Goal: Task Accomplishment & Management: Complete application form

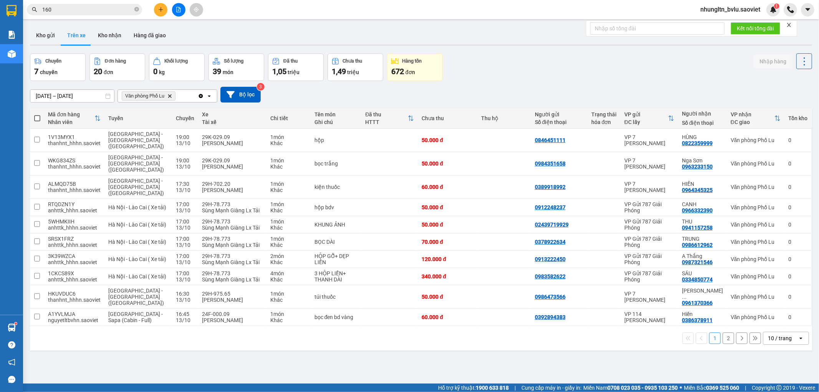
click at [722, 332] on button "2" at bounding box center [728, 338] width 12 height 12
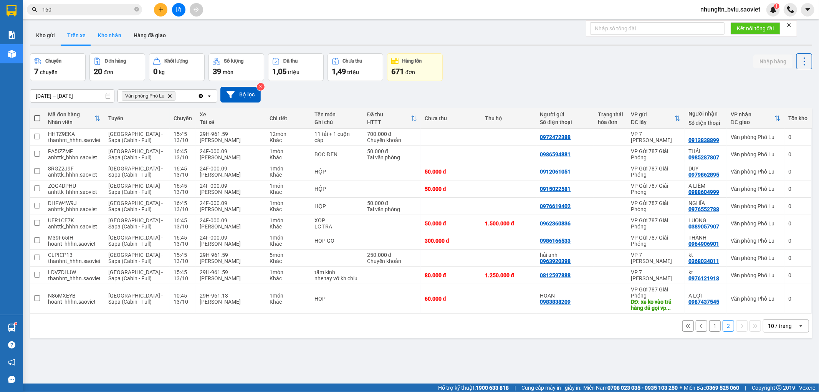
click at [100, 30] on button "Kho nhận" at bounding box center [110, 35] width 36 height 18
type input "11/10/2025 – 13/10/2025"
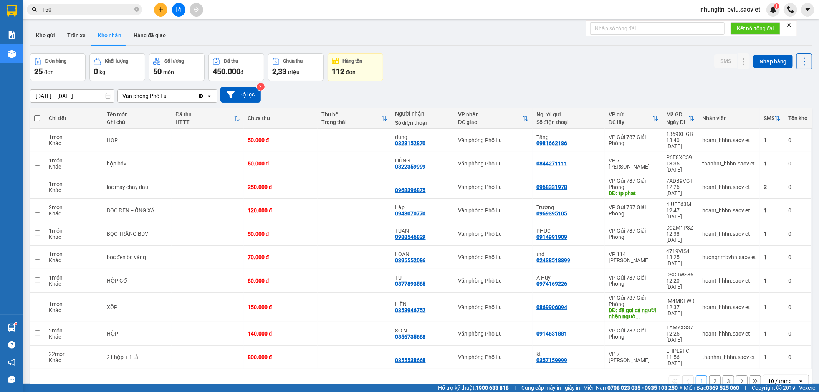
click at [709, 375] on button "2" at bounding box center [715, 381] width 12 height 12
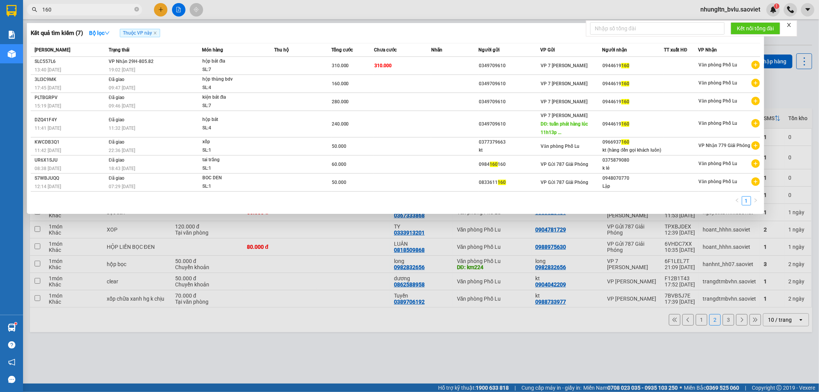
click at [92, 6] on input "160" at bounding box center [87, 9] width 91 height 8
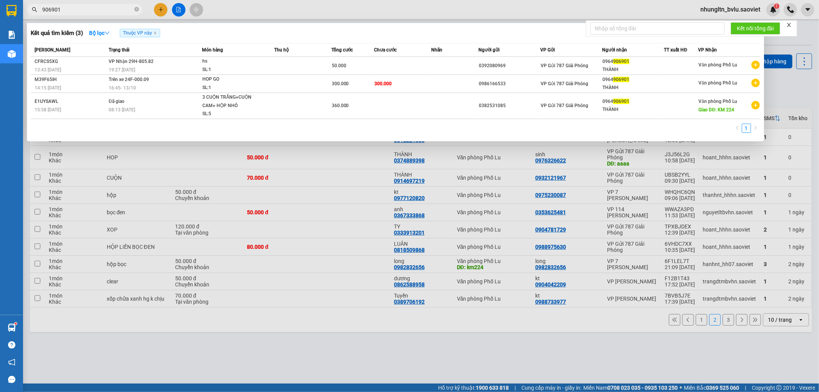
type input "906901"
click at [271, 347] on div at bounding box center [409, 196] width 819 height 392
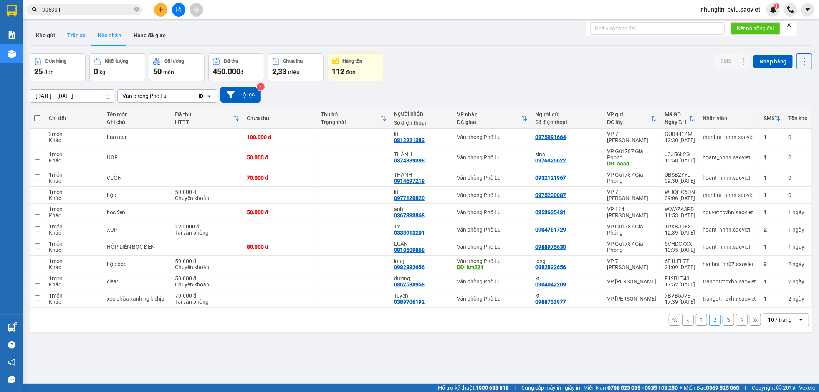
click at [73, 33] on button "Trên xe" at bounding box center [76, 35] width 31 height 18
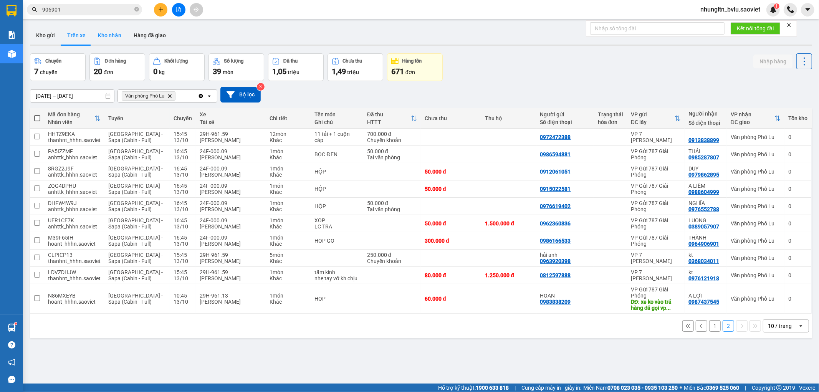
click at [112, 33] on button "Kho nhận" at bounding box center [110, 35] width 36 height 18
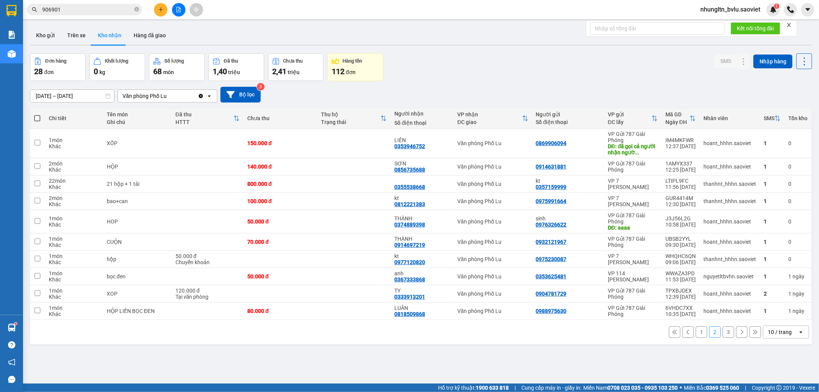
click at [696, 335] on button "1" at bounding box center [702, 332] width 12 height 12
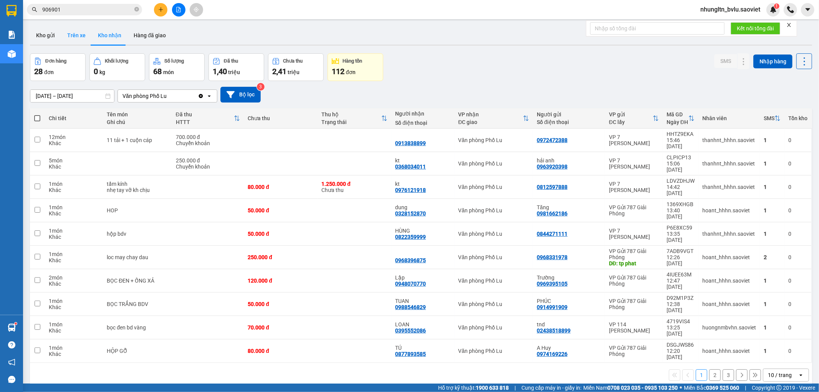
click at [82, 38] on button "Trên xe" at bounding box center [76, 35] width 31 height 18
type input "13/10/2025 – 13/10/2025"
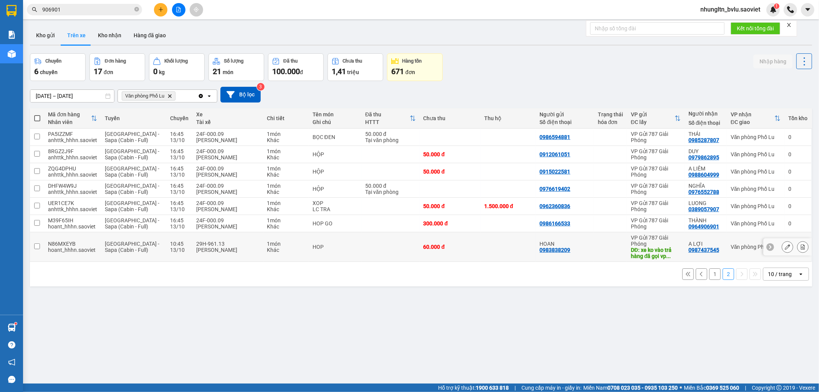
click at [785, 247] on icon at bounding box center [787, 246] width 5 height 5
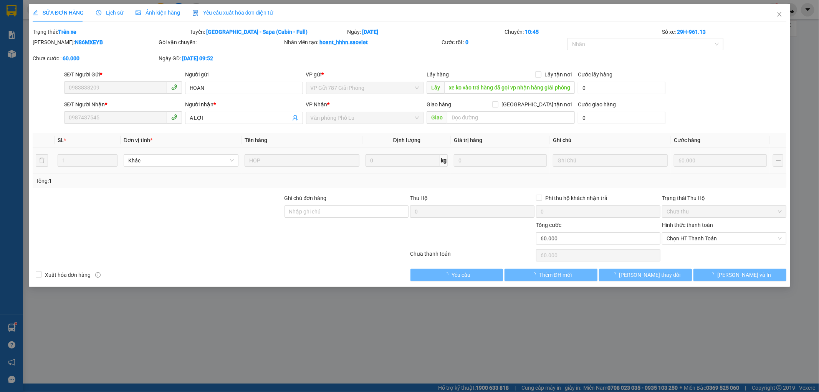
type input "0983838209"
type input "HOAN"
type input "xe ko vào trả hàng đã gọi vp nhận hàng giải phóng nhờ check"
type input "0987437545"
type input "A LỢI"
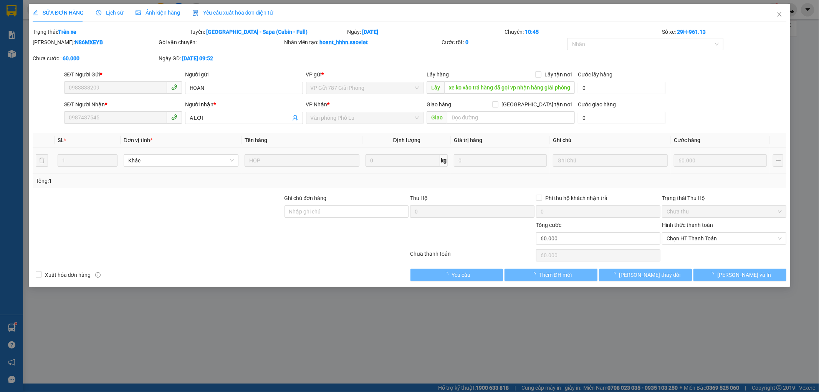
type input "0"
type input "60.000"
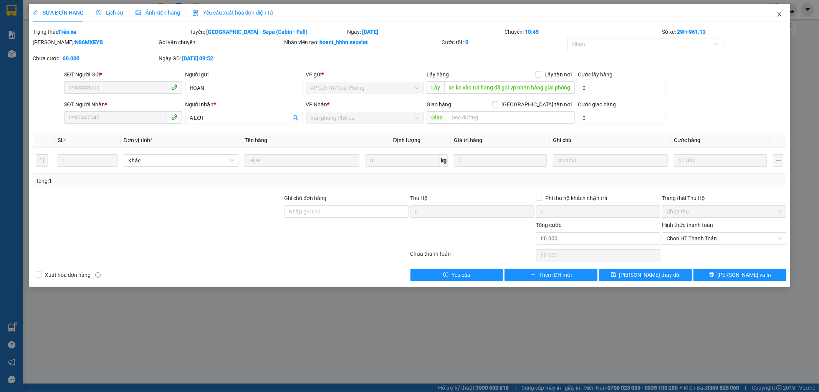
click at [778, 16] on icon "close" at bounding box center [779, 14] width 4 height 5
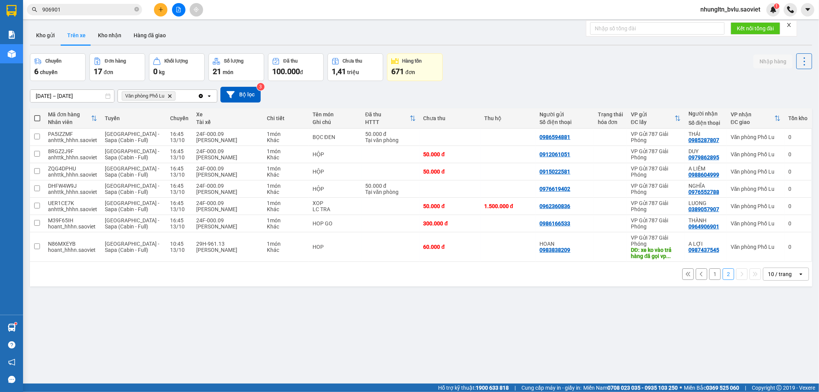
click at [81, 13] on input "906901" at bounding box center [87, 9] width 91 height 8
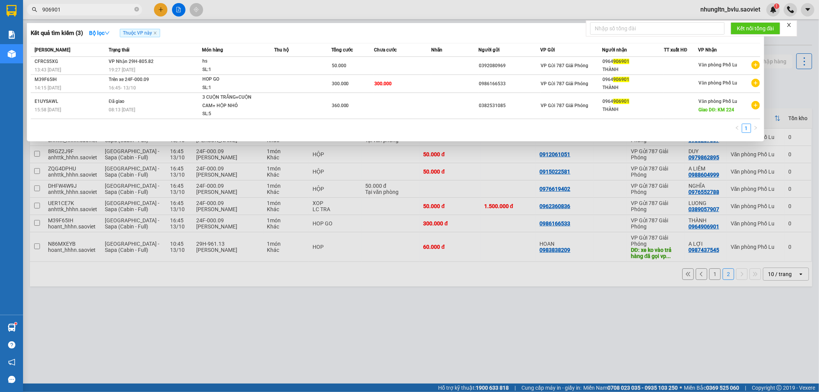
click at [81, 13] on input "906901" at bounding box center [87, 9] width 91 height 8
paste input "0987437545"
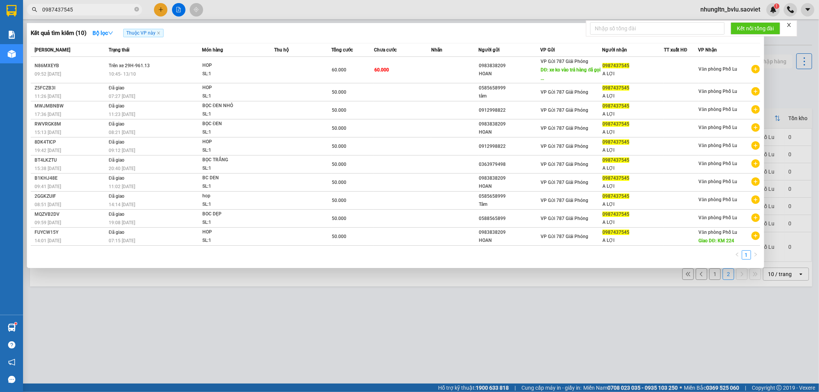
type input "0987437545"
click at [224, 303] on div at bounding box center [409, 196] width 819 height 392
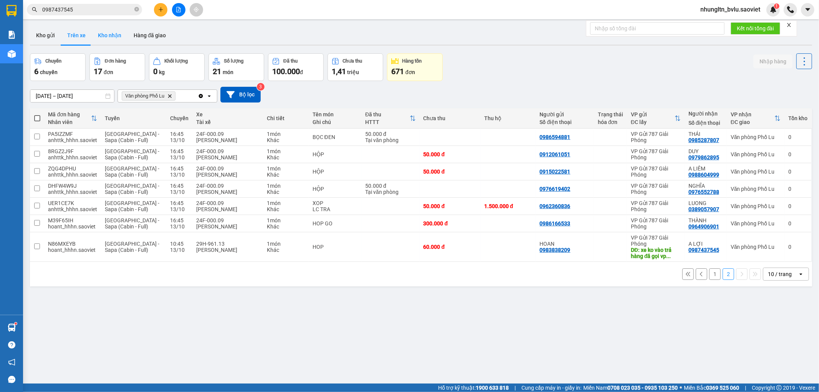
click at [111, 36] on button "Kho nhận" at bounding box center [110, 35] width 36 height 18
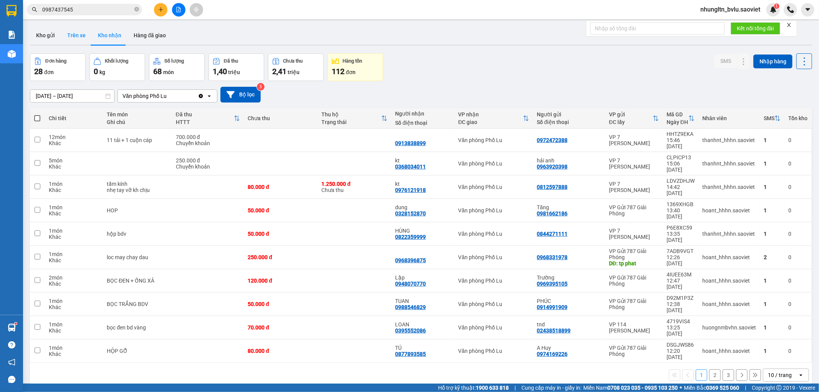
click at [77, 33] on button "Trên xe" at bounding box center [76, 35] width 31 height 18
type input "13/10/2025 – 13/10/2025"
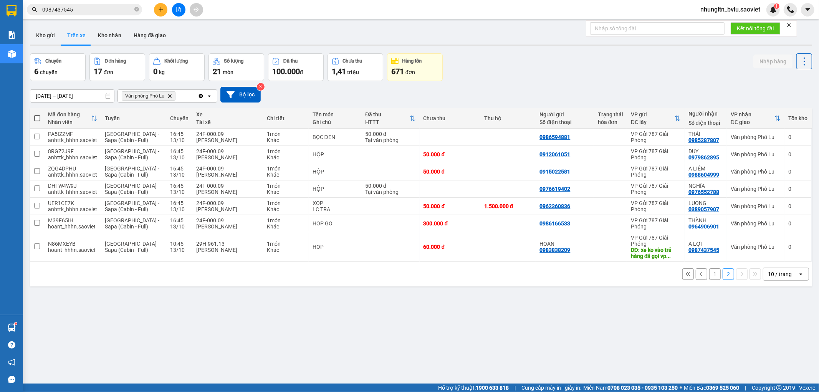
click at [709, 274] on button "1" at bounding box center [715, 274] width 12 height 12
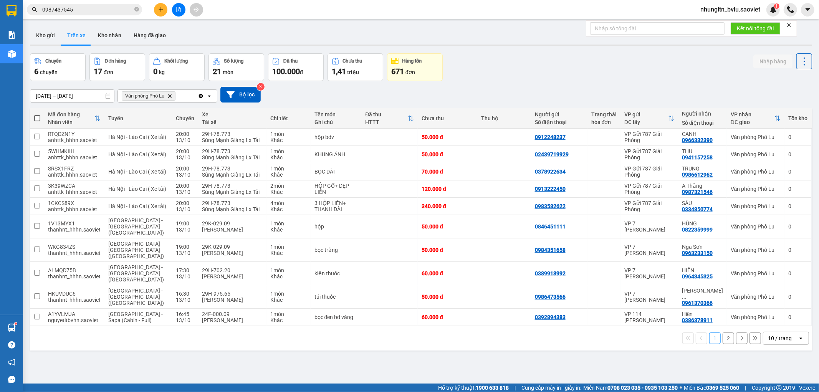
click at [98, 8] on input "0987437545" at bounding box center [87, 9] width 91 height 8
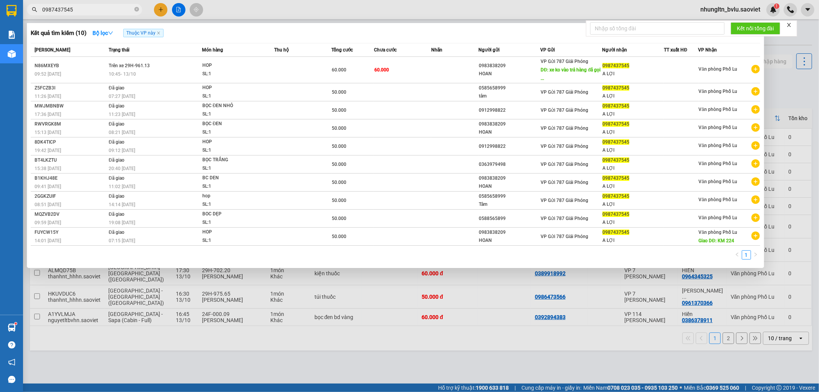
click at [98, 8] on input "0987437545" at bounding box center [87, 9] width 91 height 8
click at [271, 344] on div at bounding box center [409, 196] width 819 height 392
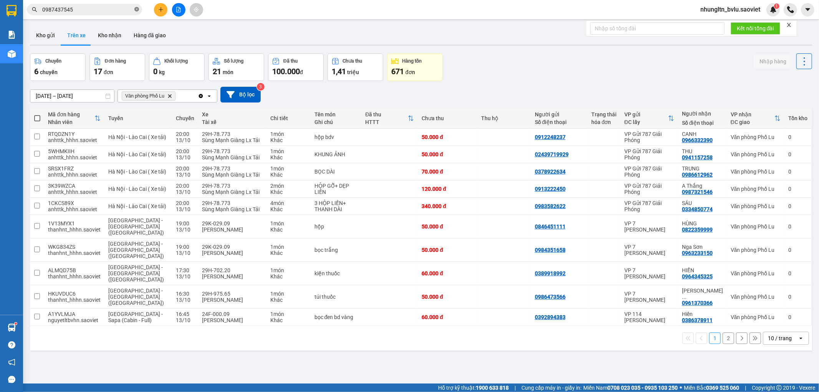
click at [138, 9] on icon "close-circle" at bounding box center [136, 9] width 5 height 5
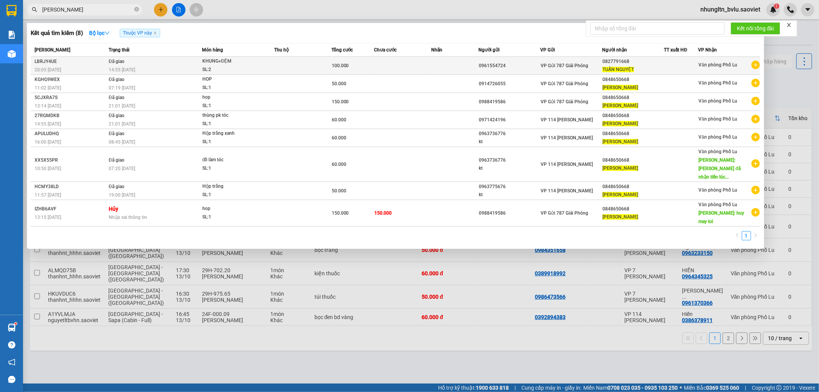
type input "Tuấn Nguyệt"
click at [297, 64] on td at bounding box center [302, 66] width 57 height 18
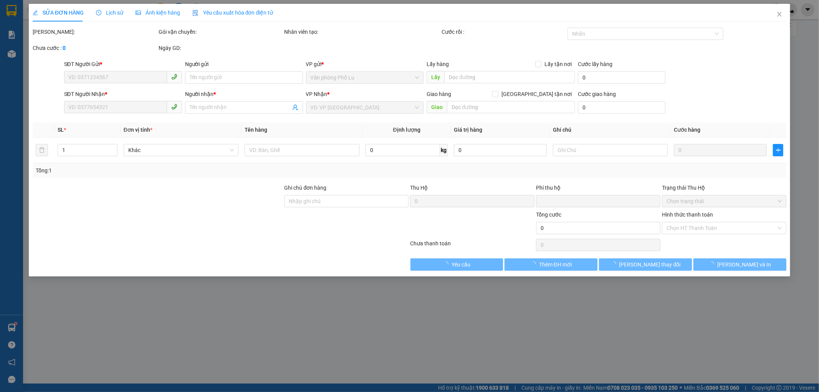
type input "0961554724"
type input "0827791668"
type input "TUẤN NGUYỆT"
type input "0"
type input "100.000"
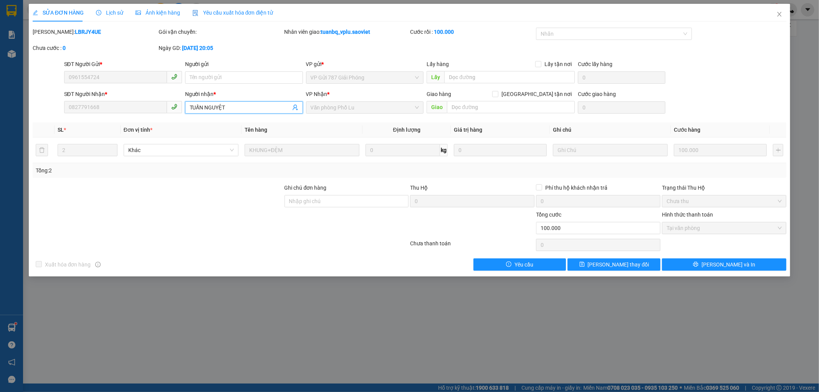
click at [228, 107] on input "TUẤN NGUYỆT" at bounding box center [240, 107] width 101 height 8
click at [779, 13] on icon "close" at bounding box center [779, 14] width 6 height 6
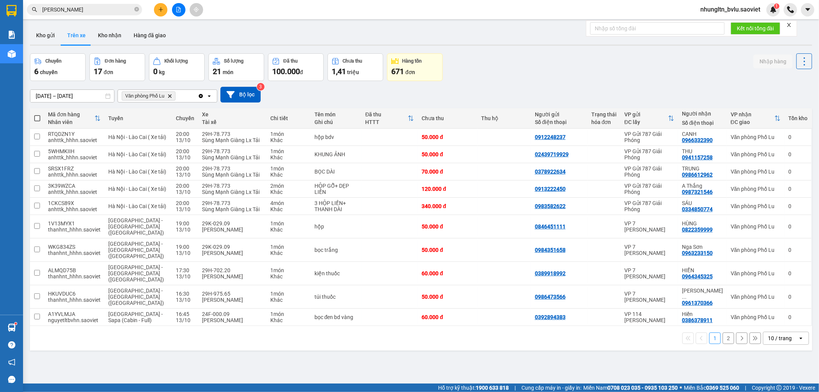
click at [162, 12] on icon "plus" at bounding box center [160, 9] width 5 height 5
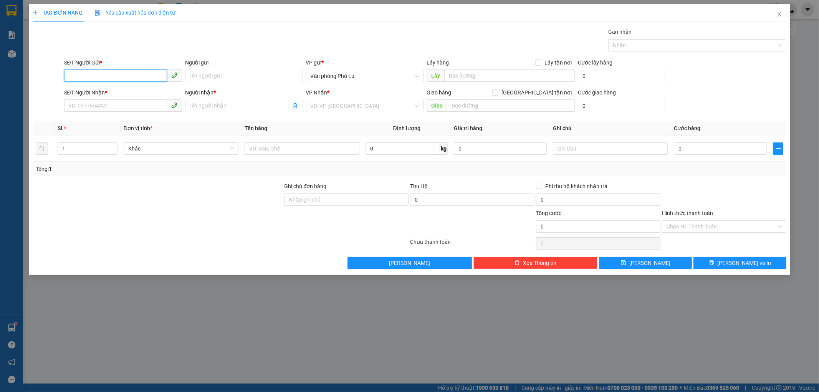
click at [97, 77] on input "SĐT Người Gửi *" at bounding box center [115, 75] width 103 height 12
type input "0338360288"
click at [206, 71] on input "Người gửi" at bounding box center [244, 76] width 118 height 12
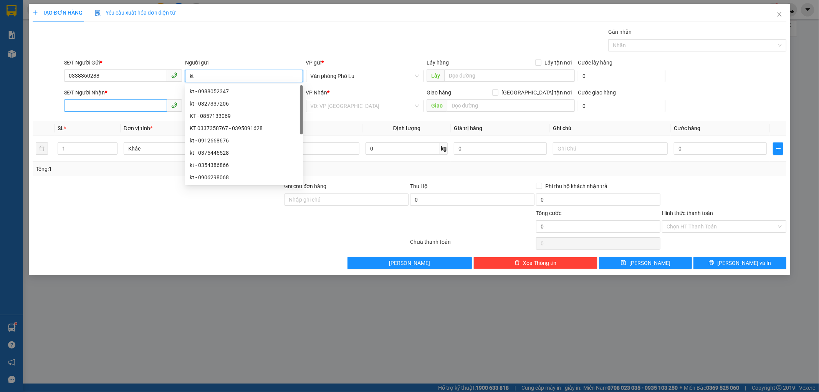
type input "kt"
click at [102, 101] on input "SĐT Người Nhận *" at bounding box center [115, 105] width 103 height 12
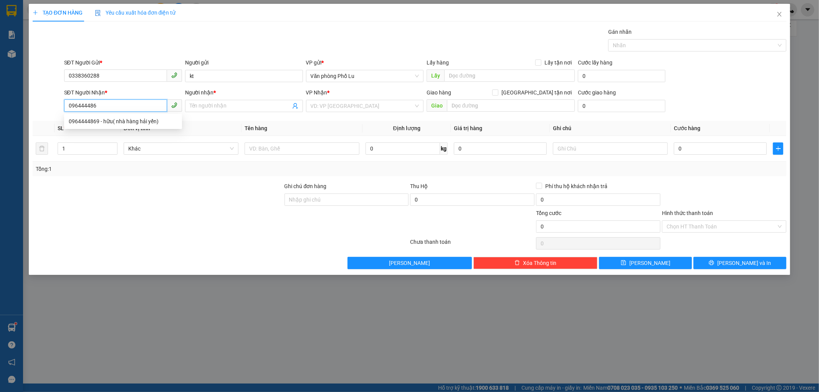
type input "0964444869"
click at [126, 121] on div "0964444869 - hữu( nhà hàng hải yến)" at bounding box center [123, 121] width 109 height 8
type input "hữu( nhà hàng hải yến)"
type input "ngã 3 kim anh"
type input "0964444869"
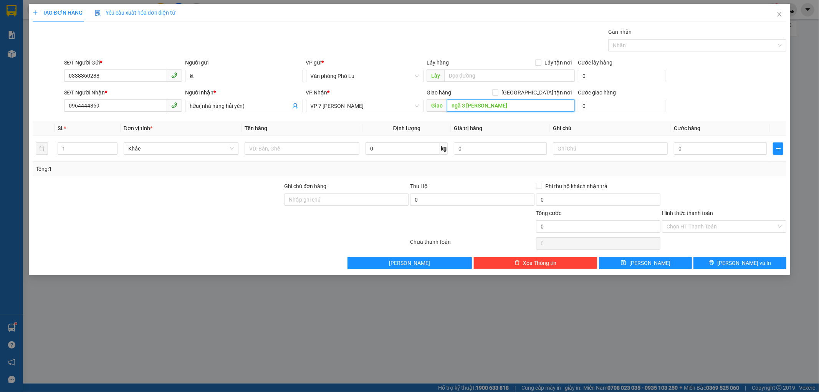
click at [496, 109] on input "ngã 3 kim anh" at bounding box center [511, 105] width 128 height 12
type input "V"
click at [381, 105] on span "VP 7 [PERSON_NAME]" at bounding box center [365, 106] width 109 height 12
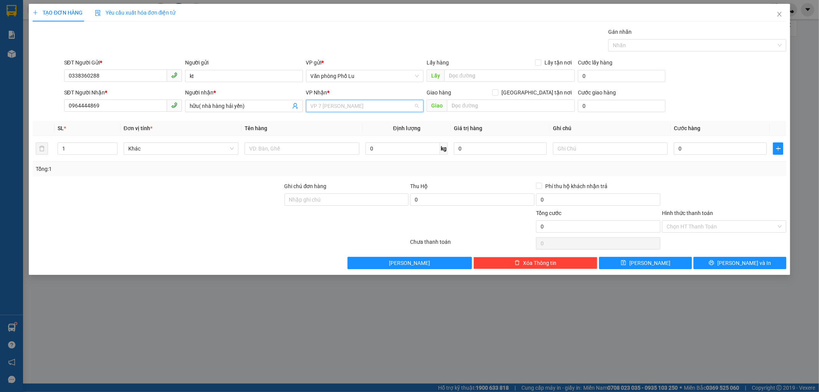
scroll to position [49, 0]
click at [380, 105] on span "VP 7 [PERSON_NAME]" at bounding box center [365, 106] width 109 height 12
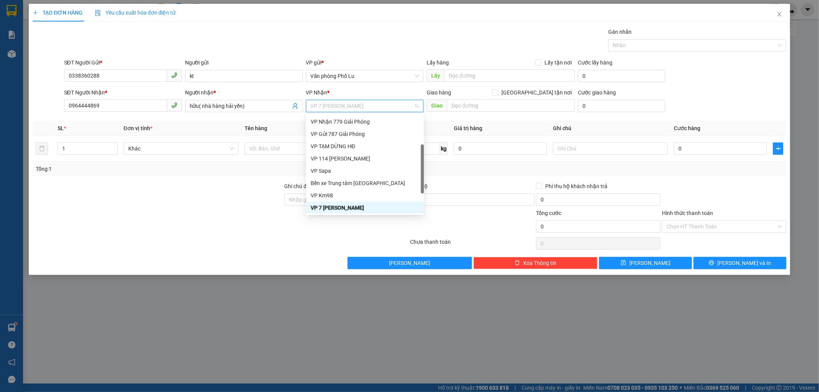
click at [380, 105] on span "VP 7 [PERSON_NAME]" at bounding box center [365, 106] width 109 height 12
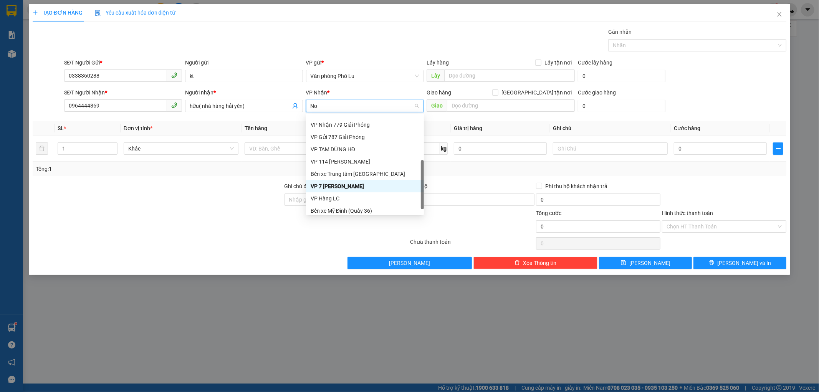
scroll to position [0, 0]
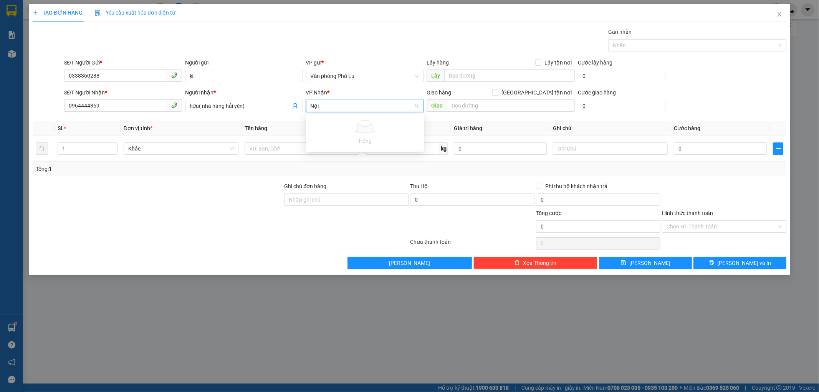
type input "Nộ"
click at [329, 121] on div "VP Nội Bài" at bounding box center [365, 121] width 109 height 8
click at [714, 149] on input "0" at bounding box center [720, 148] width 93 height 12
type input "5"
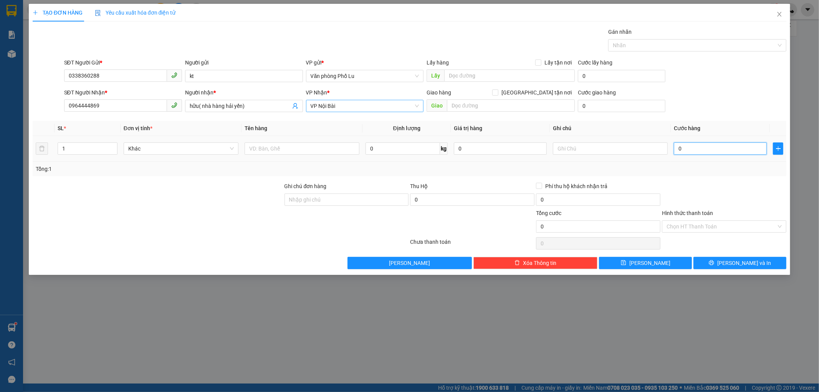
type input "5"
type input "50"
type input "50.000"
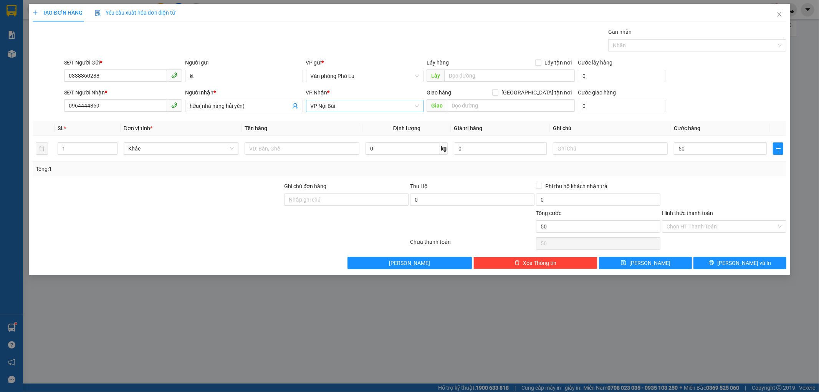
type input "50.000"
click at [681, 164] on div "Tổng: 1" at bounding box center [410, 169] width 754 height 15
click at [705, 232] on div "Hình thức thanh toán Chọn HT Thanh Toán" at bounding box center [724, 222] width 124 height 27
click at [709, 228] on input "Hình thức thanh toán" at bounding box center [721, 227] width 110 height 12
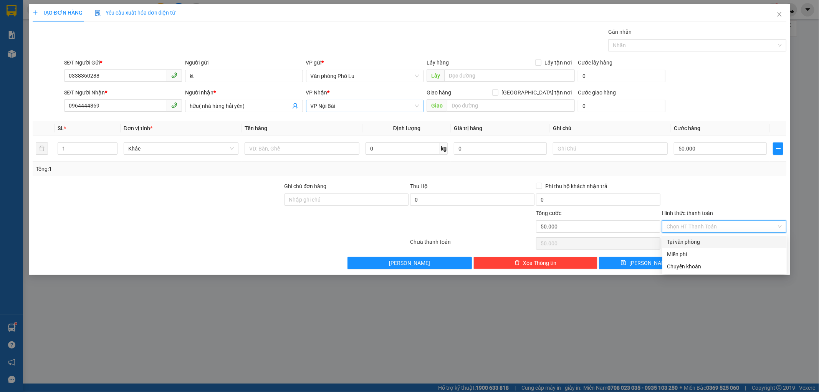
click at [697, 241] on div "Tại văn phòng" at bounding box center [724, 242] width 115 height 8
type input "0"
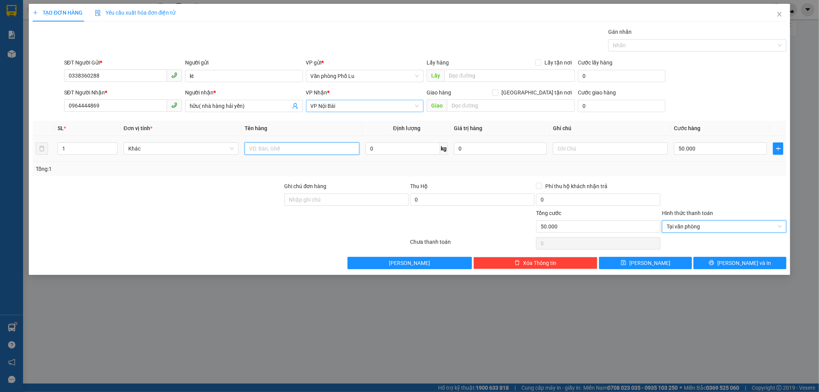
click at [273, 145] on input "text" at bounding box center [302, 148] width 115 height 12
type input "Bọc đen"
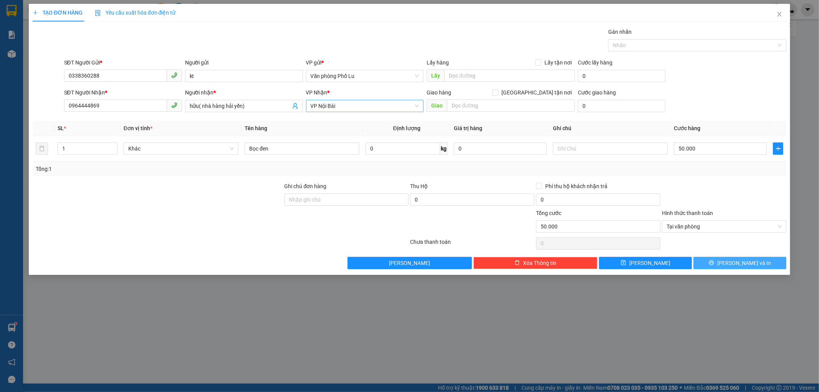
click at [731, 265] on button "[PERSON_NAME] và In" at bounding box center [739, 263] width 93 height 12
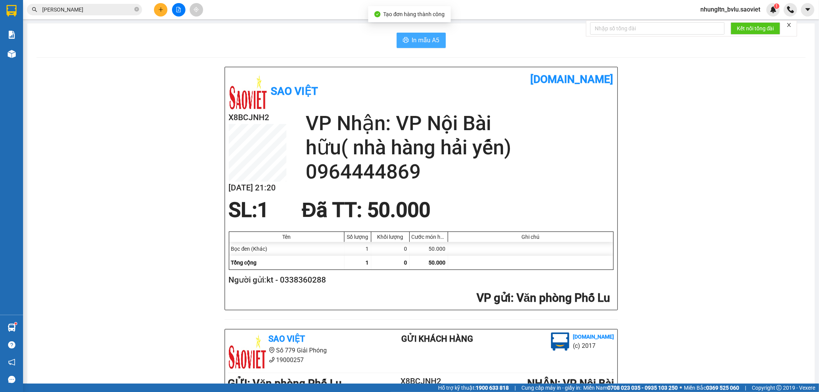
click at [412, 45] on button "In mẫu A5" at bounding box center [421, 40] width 49 height 15
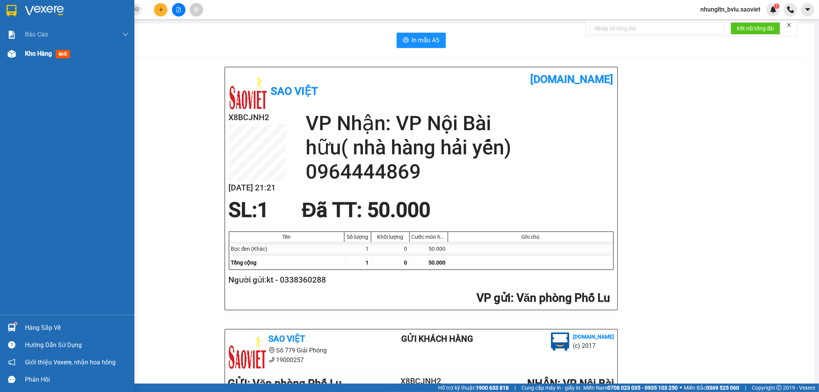
click at [25, 51] on span "Kho hàng" at bounding box center [38, 53] width 27 height 7
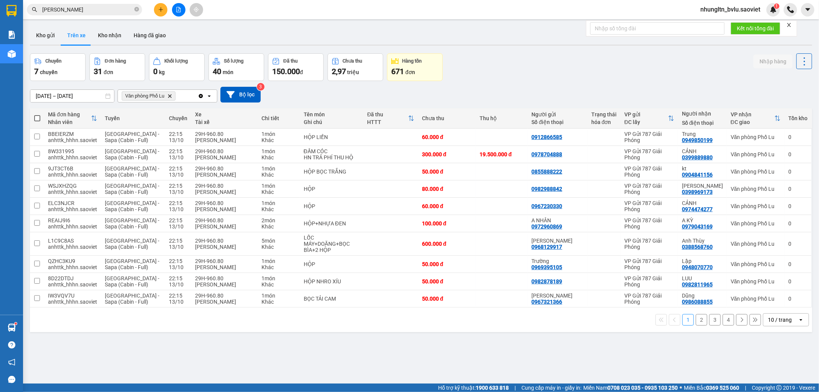
click at [722, 317] on button "4" at bounding box center [728, 320] width 12 height 12
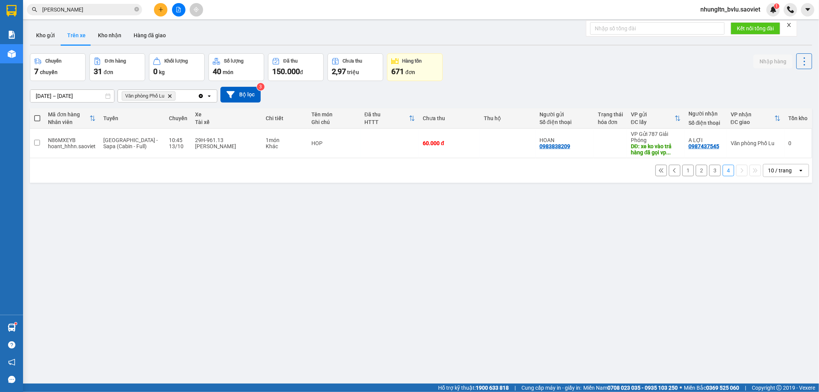
click at [709, 174] on button "3" at bounding box center [715, 171] width 12 height 12
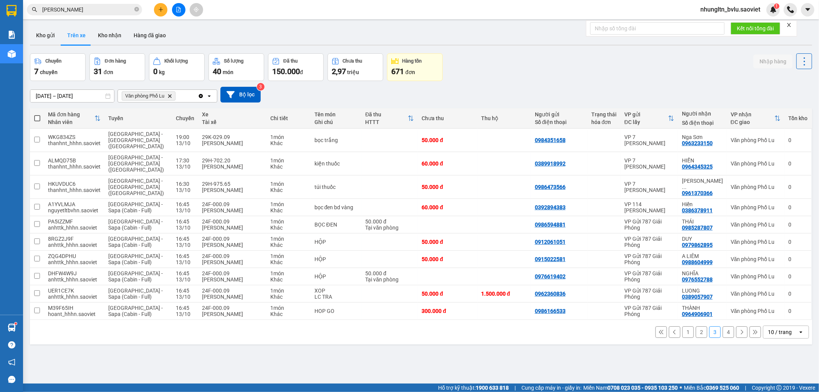
click at [696, 326] on button "2" at bounding box center [702, 332] width 12 height 12
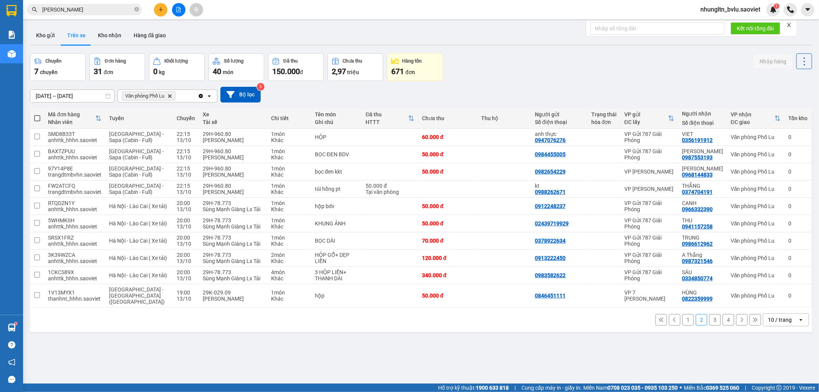
click at [683, 316] on button "1" at bounding box center [688, 320] width 12 height 12
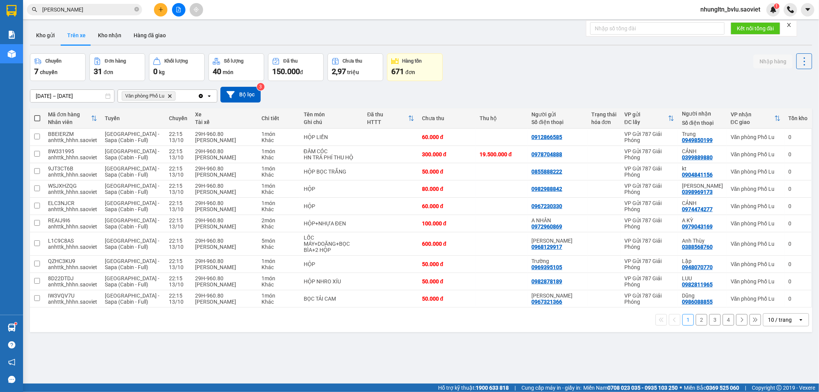
drag, startPoint x: 694, startPoint y: 315, endPoint x: 329, endPoint y: 369, distance: 369.4
click at [395, 366] on div "ver 1.8.146 Kho gửi Trên xe Kho nhận Hàng đã giao Chuyến 7 chuyến Đơn hàng 31 đ…" at bounding box center [421, 219] width 788 height 392
click at [697, 315] on button "2" at bounding box center [702, 320] width 12 height 12
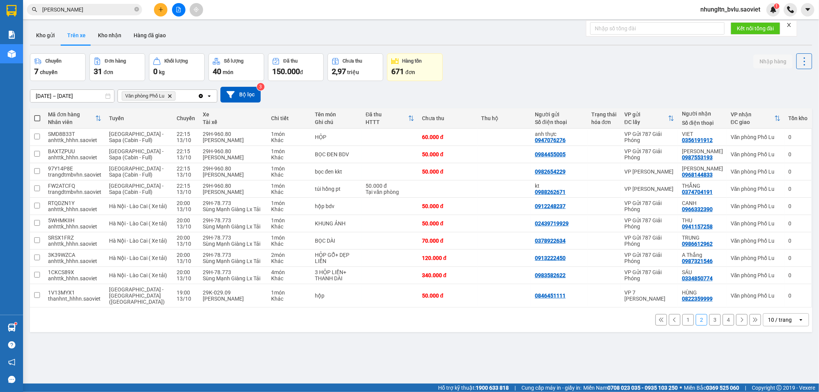
click at [709, 315] on button "3" at bounding box center [715, 320] width 12 height 12
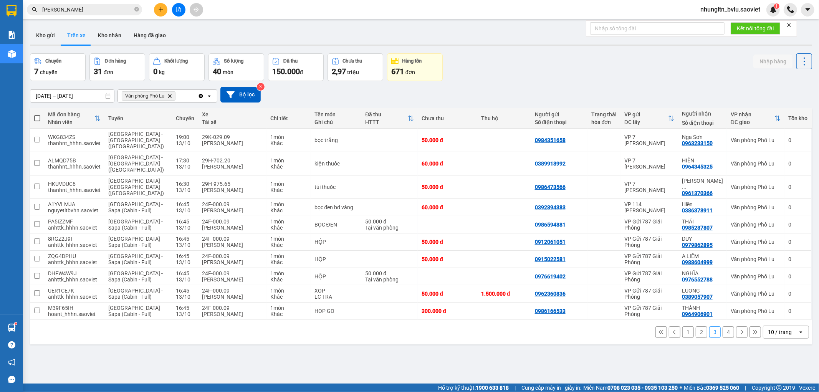
click at [781, 328] on div "10 / trang" at bounding box center [780, 332] width 24 height 8
click at [779, 285] on span "80 / trang" at bounding box center [774, 284] width 25 height 8
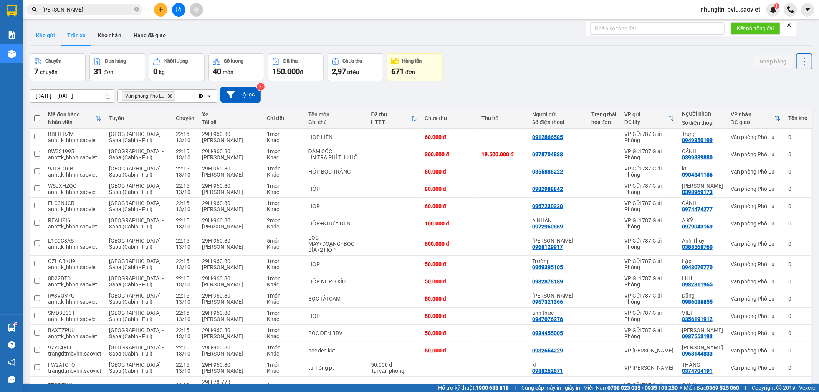
click at [49, 35] on button "Kho gửi" at bounding box center [45, 35] width 31 height 18
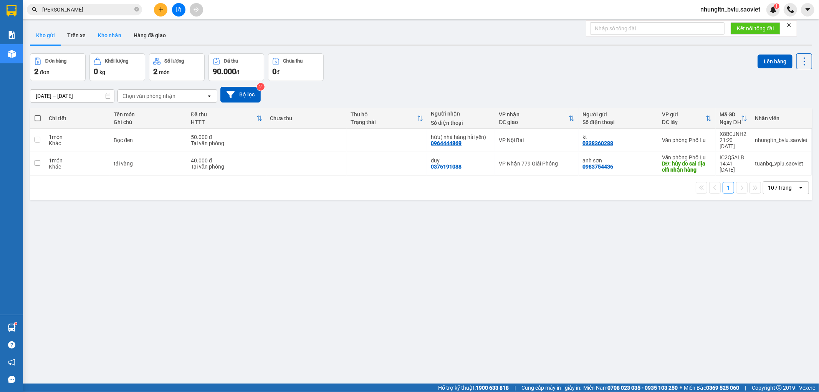
click at [104, 33] on button "Kho nhận" at bounding box center [110, 35] width 36 height 18
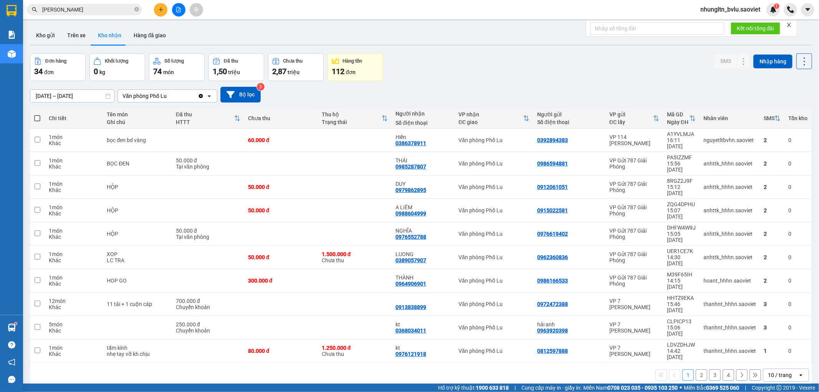
click at [696, 369] on button "2" at bounding box center [702, 375] width 12 height 12
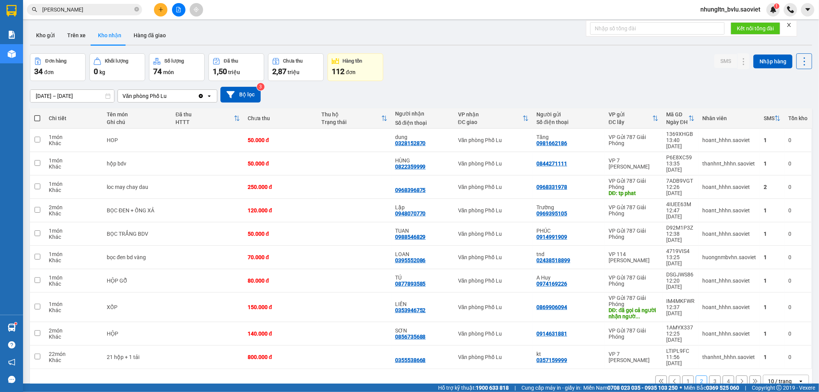
click at [682, 375] on button "1" at bounding box center [688, 381] width 12 height 12
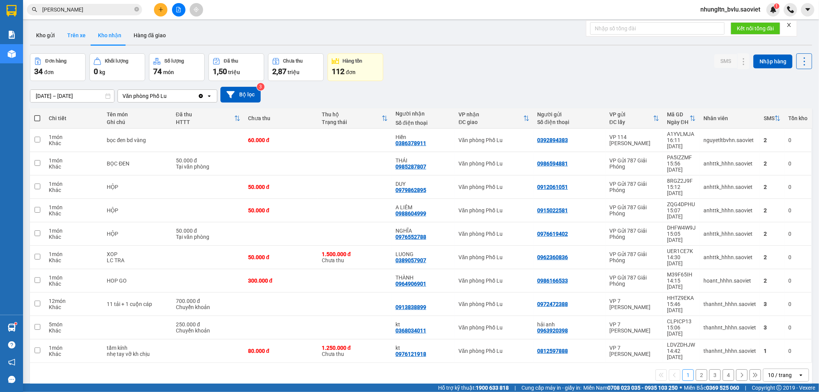
click at [76, 36] on button "Trên xe" at bounding box center [76, 35] width 31 height 18
type input "13/10/2025 – 13/10/2025"
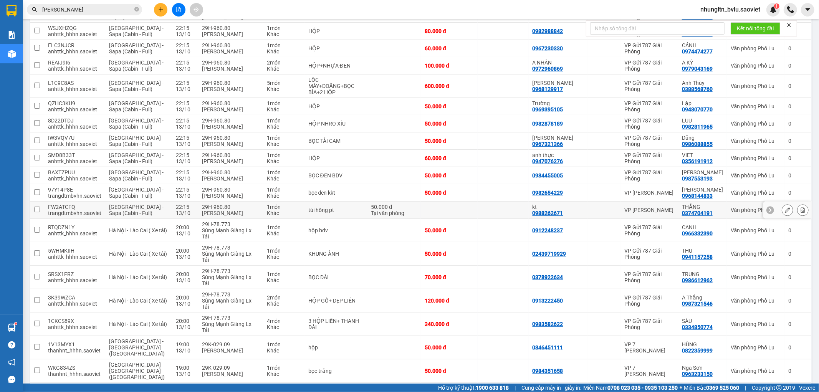
scroll to position [210, 0]
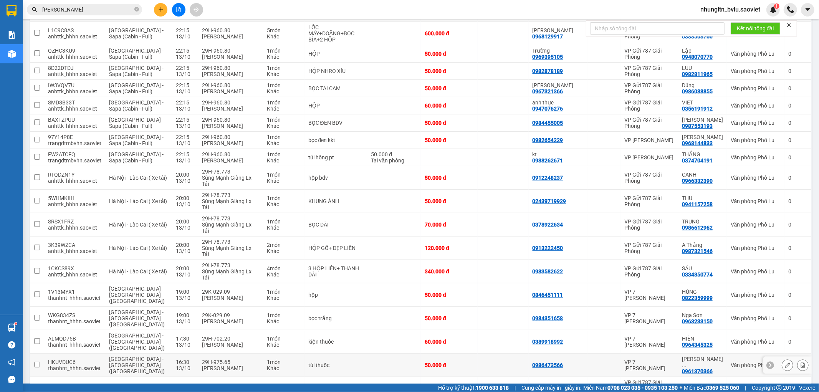
click at [800, 362] on icon at bounding box center [802, 364] width 5 height 5
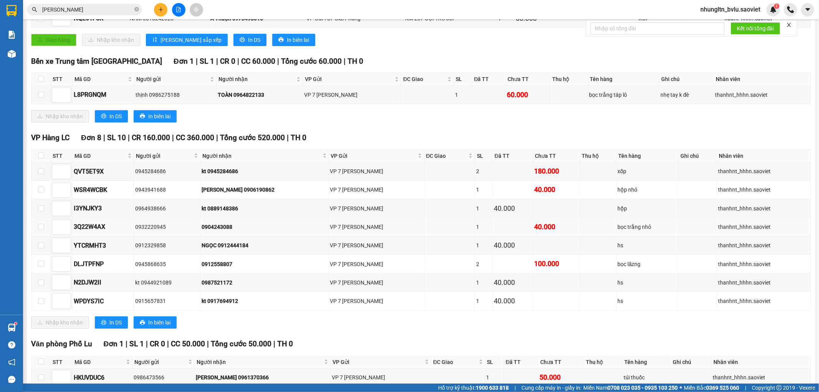
scroll to position [202, 0]
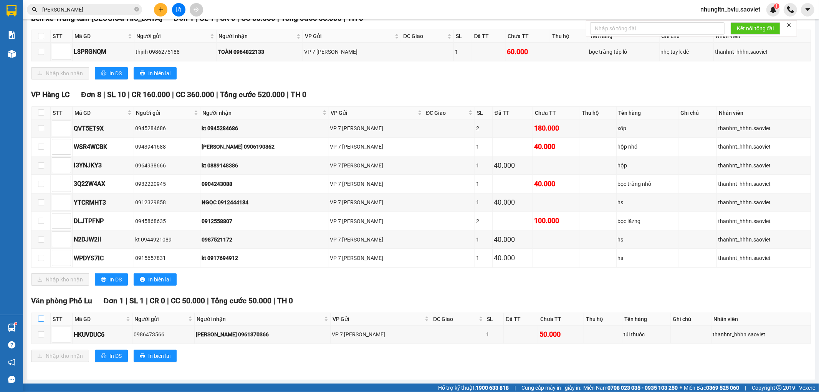
click at [40, 315] on label at bounding box center [41, 319] width 6 height 8
click at [40, 316] on input "checkbox" at bounding box center [41, 319] width 6 height 6
checkbox input "true"
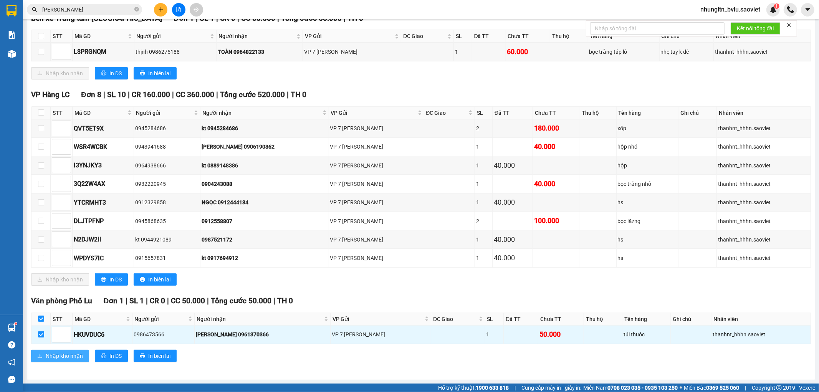
click at [48, 352] on span "Nhập kho nhận" at bounding box center [64, 356] width 37 height 8
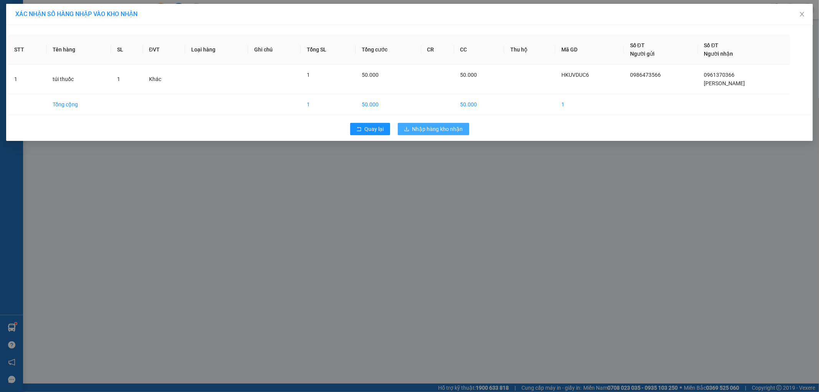
click at [437, 129] on span "Nhập hàng kho nhận" at bounding box center [437, 129] width 51 height 8
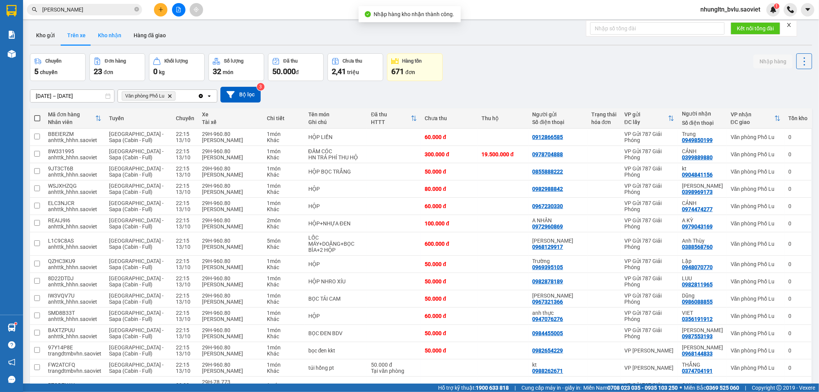
click at [108, 32] on button "Kho nhận" at bounding box center [110, 35] width 36 height 18
type input "11/10/2025 – 13/10/2025"
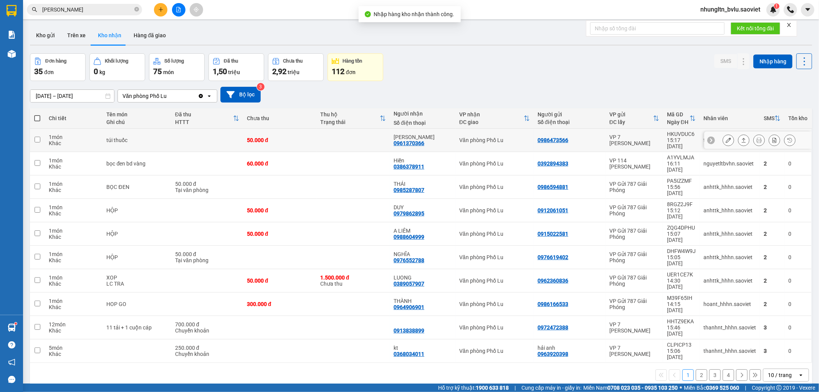
click at [200, 135] on td at bounding box center [207, 140] width 72 height 23
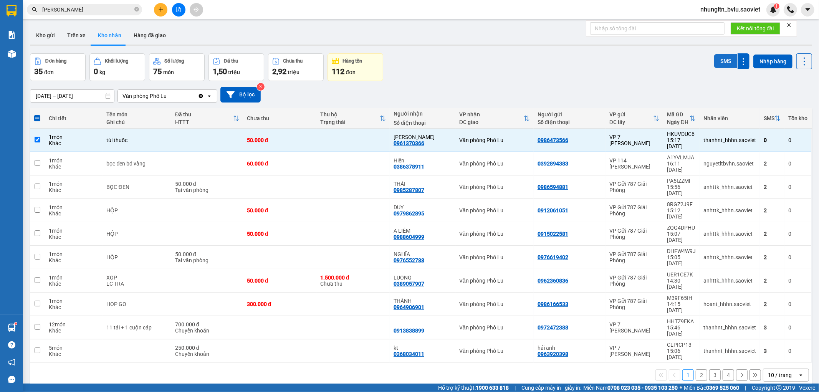
click at [716, 61] on button "SMS" at bounding box center [725, 61] width 23 height 14
click at [38, 137] on input "checkbox" at bounding box center [38, 140] width 6 height 6
checkbox input "false"
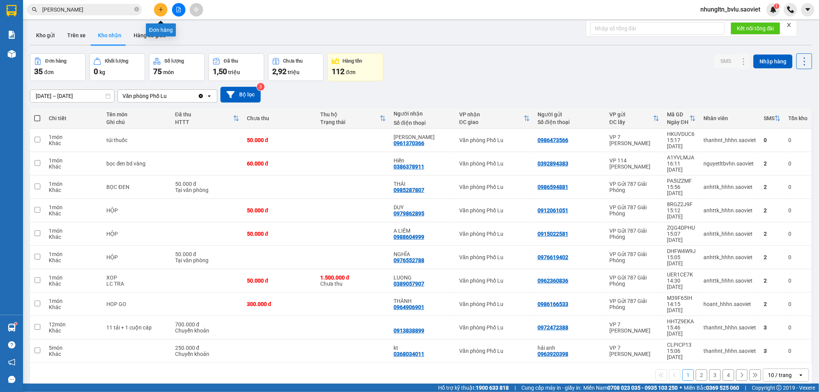
click at [162, 8] on icon "plus" at bounding box center [160, 9] width 5 height 5
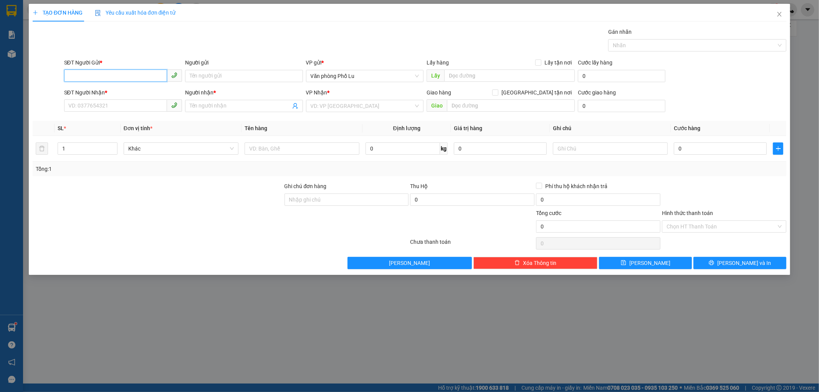
click at [117, 72] on input "SĐT Người Gửi *" at bounding box center [115, 75] width 103 height 12
click at [118, 73] on input "SĐT Người Gửi *" at bounding box center [115, 75] width 103 height 12
click at [134, 76] on input "SĐT Người Gửi *" at bounding box center [115, 75] width 103 height 12
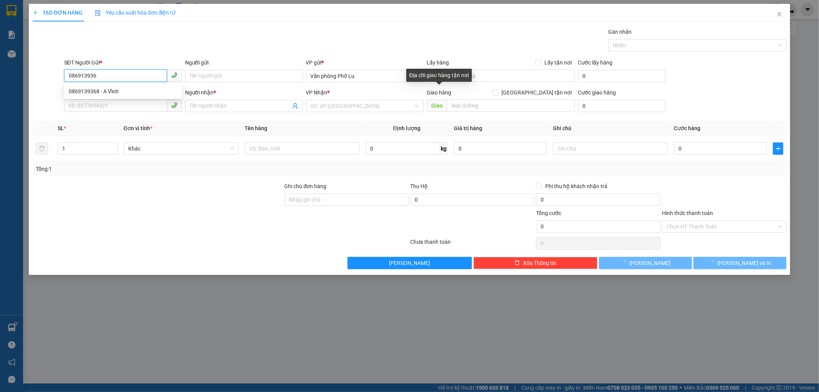
type input "0869139368"
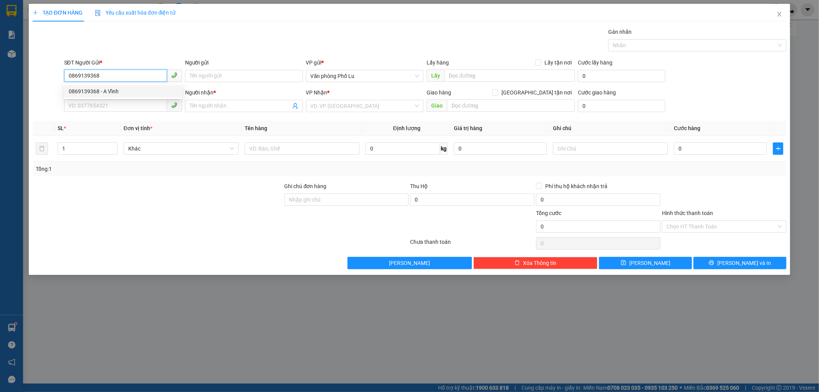
click at [113, 91] on div "0869139368 - A Vĩnh" at bounding box center [123, 91] width 109 height 8
type input "A Vĩnh"
type input "0342360131"
type input "KT"
type input "0869139368"
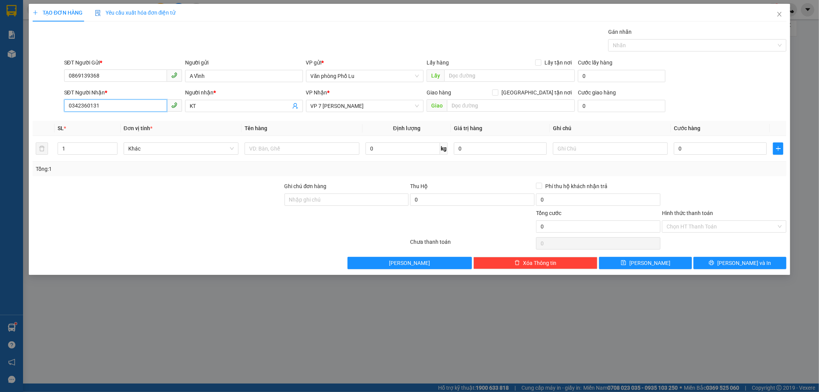
click at [109, 106] on input "0342360131" at bounding box center [115, 105] width 103 height 12
click at [73, 148] on input "1" at bounding box center [87, 149] width 59 height 12
type input "2"
click at [279, 143] on input "text" at bounding box center [302, 148] width 115 height 12
type input "Xốp"
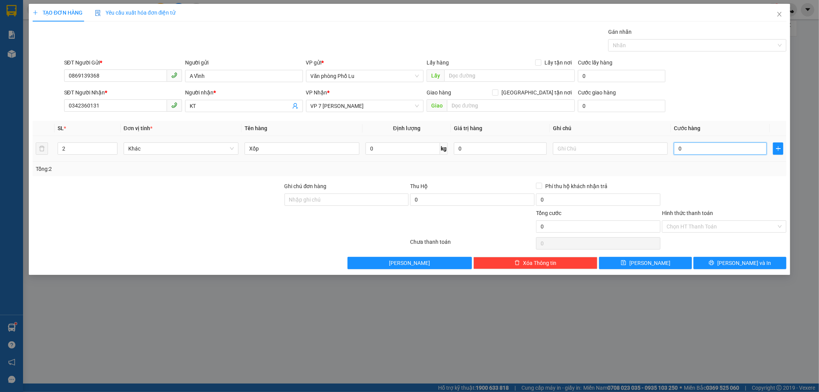
click at [689, 145] on input "0" at bounding box center [720, 148] width 93 height 12
type input "1"
type input "18"
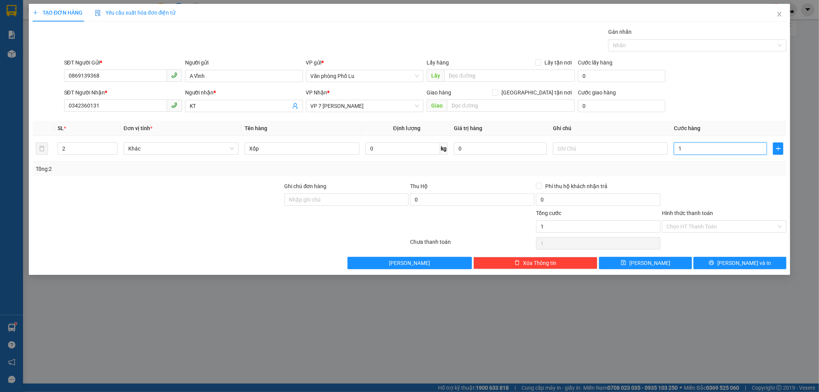
type input "18"
type input "1"
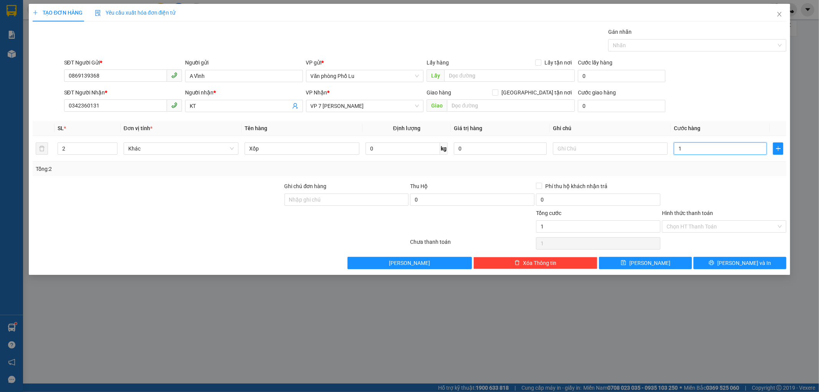
type input "0"
type input "02"
type input "2"
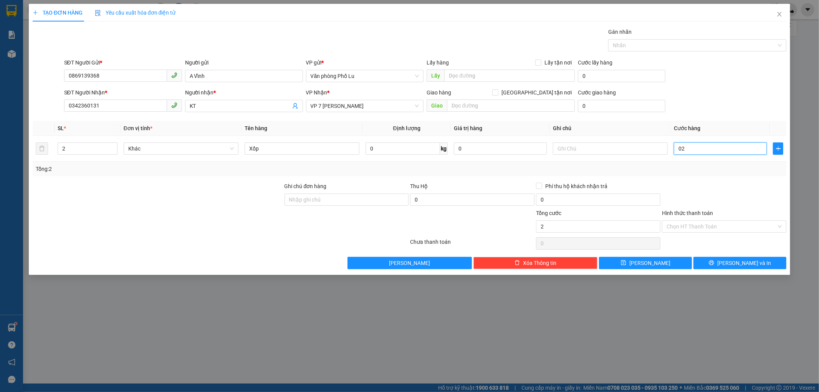
type input "2"
type input "022"
type input "22"
type input "0.220"
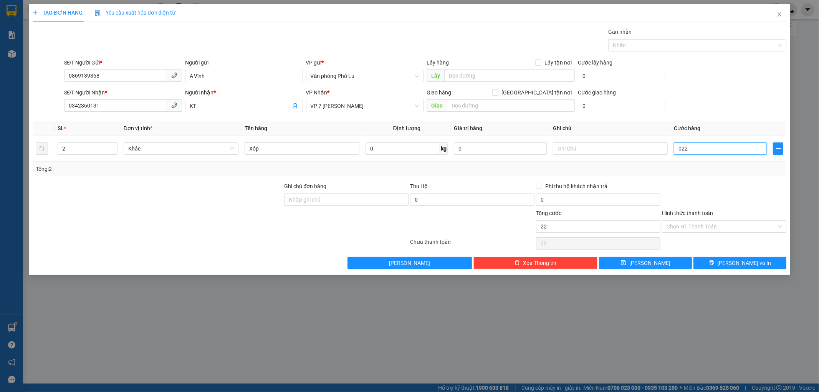
type input "220"
type input "02.200"
type input "2.200"
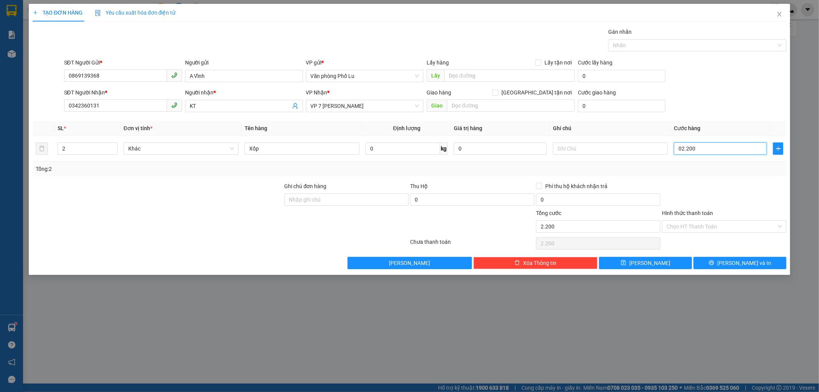
type input "022.000"
type input "22.000"
type input "0.220.000"
type input "220.000"
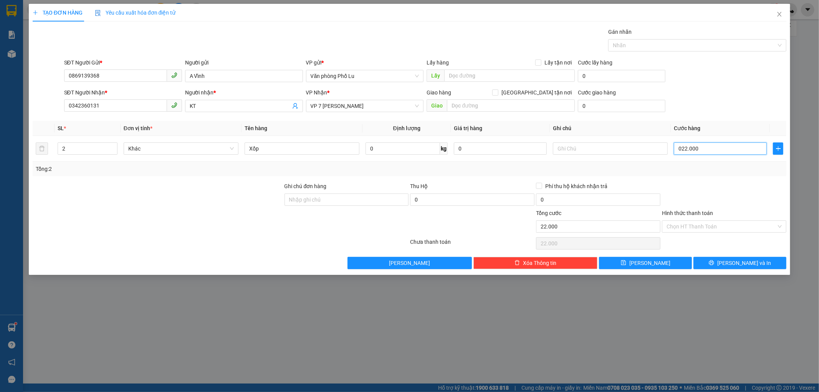
type input "220.000"
click at [726, 180] on div "Transit Pickup Surcharge Ids Transit Deliver Surcharge Ids Transit Deliver Surc…" at bounding box center [410, 148] width 754 height 241
click at [698, 227] on input "Hình thức thanh toán" at bounding box center [721, 227] width 110 height 12
click at [708, 193] on div at bounding box center [724, 195] width 126 height 27
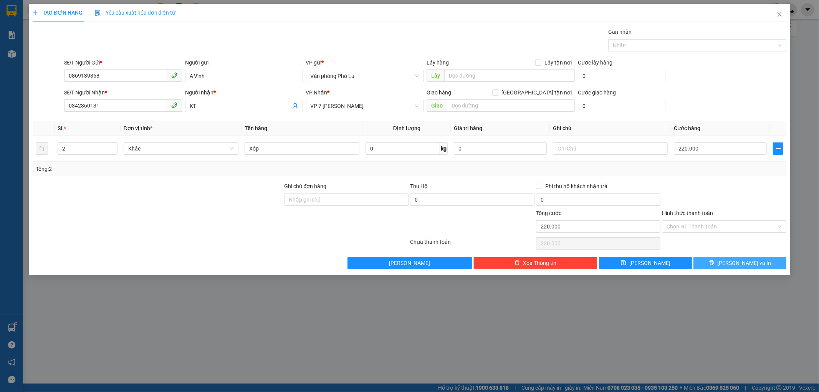
click at [736, 266] on span "[PERSON_NAME] và In" at bounding box center [744, 263] width 54 height 8
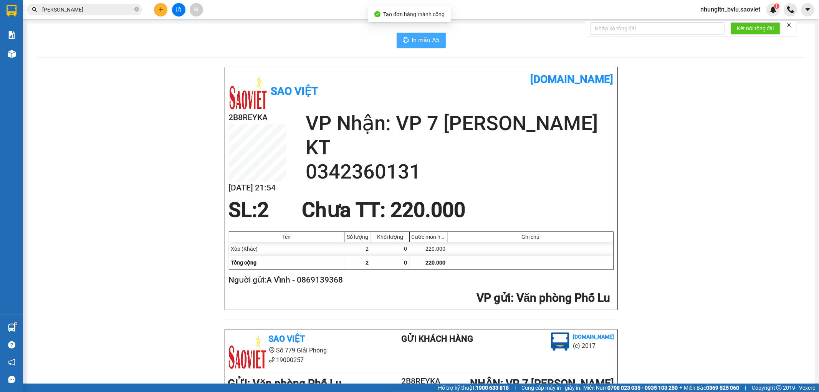
click at [428, 41] on span "In mẫu A5" at bounding box center [426, 40] width 28 height 10
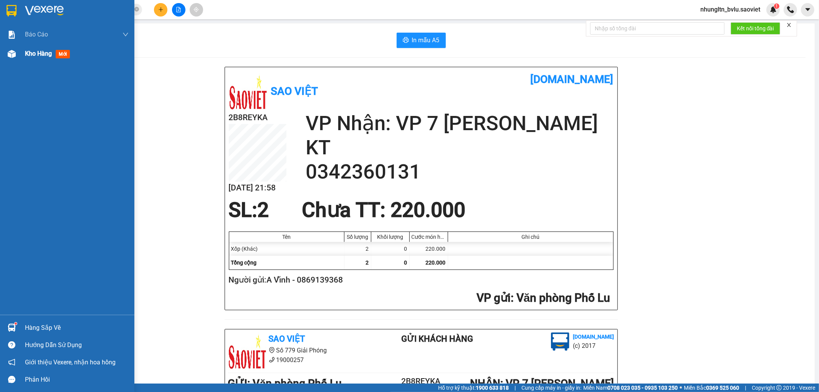
click at [31, 54] on span "Kho hàng" at bounding box center [38, 53] width 27 height 7
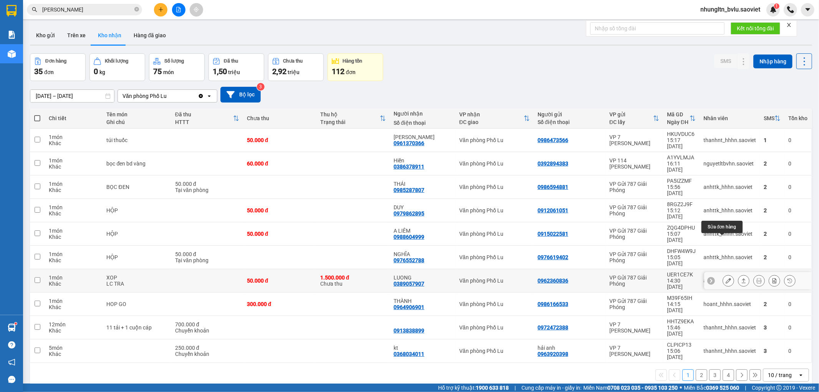
click at [726, 278] on icon at bounding box center [728, 280] width 5 height 5
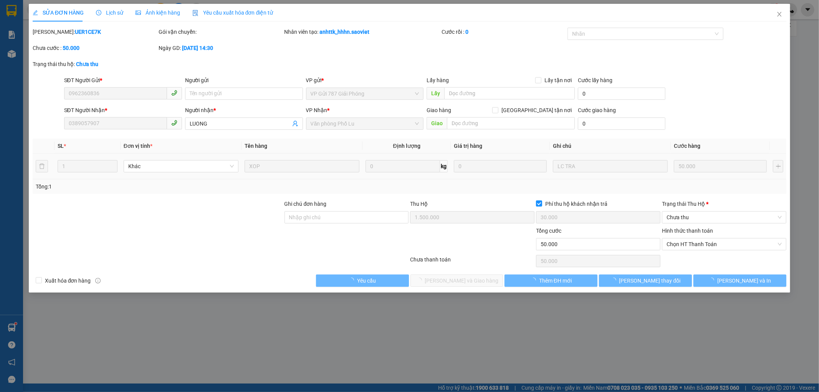
type input "0962360836"
type input "0389057907"
type input "LUONG"
type input "1.500.000"
type input "30.000"
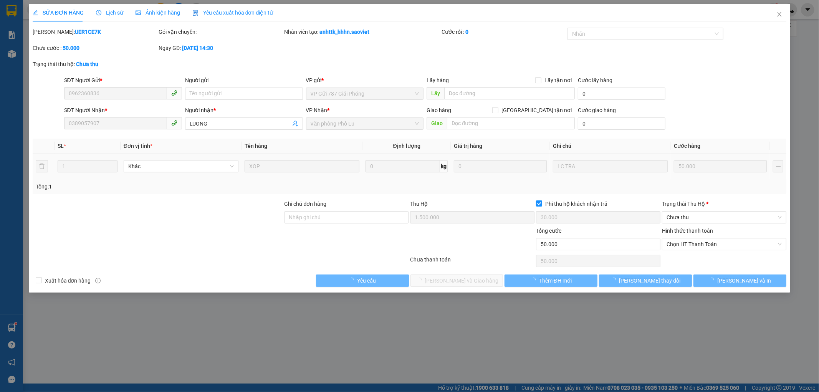
type input "50.000"
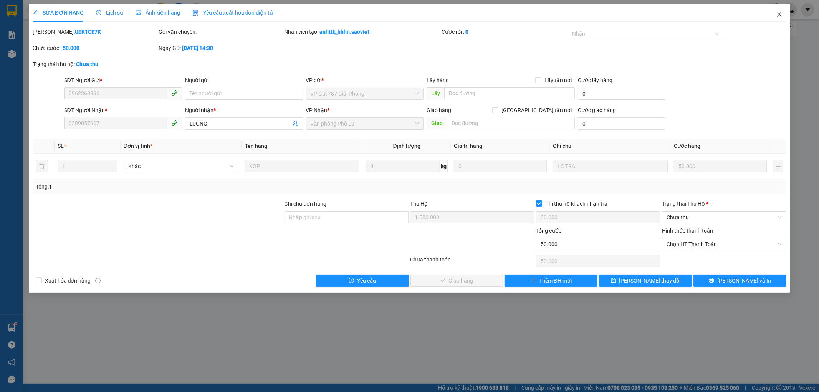
click at [778, 14] on icon "close" at bounding box center [779, 14] width 6 height 6
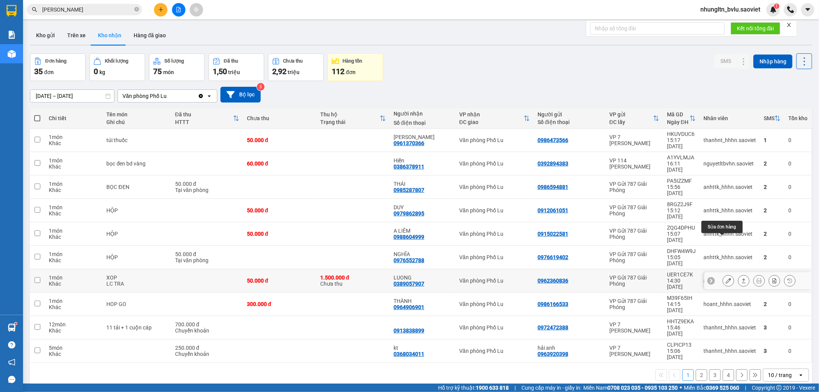
click at [726, 278] on icon at bounding box center [728, 280] width 5 height 5
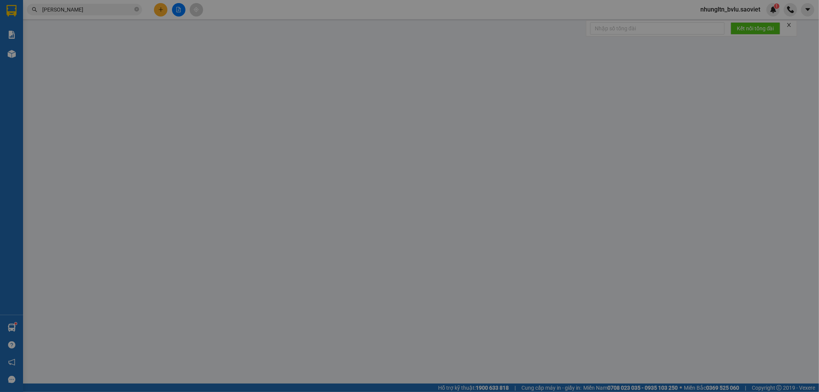
type input "0962360836"
type input "0389057907"
type input "LUONG"
type input "1.500.000"
type input "30.000"
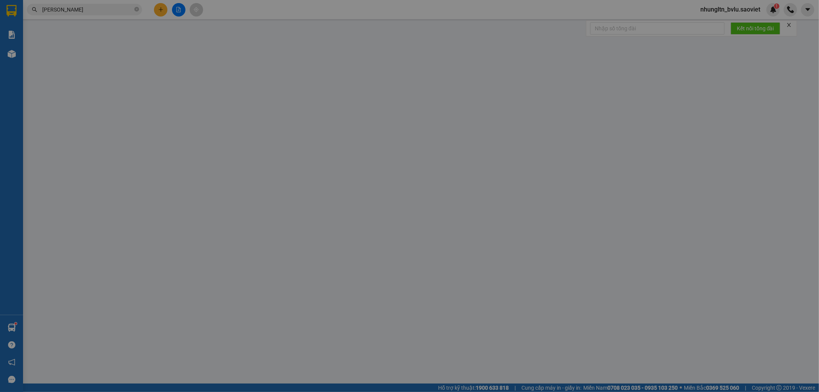
type input "50.000"
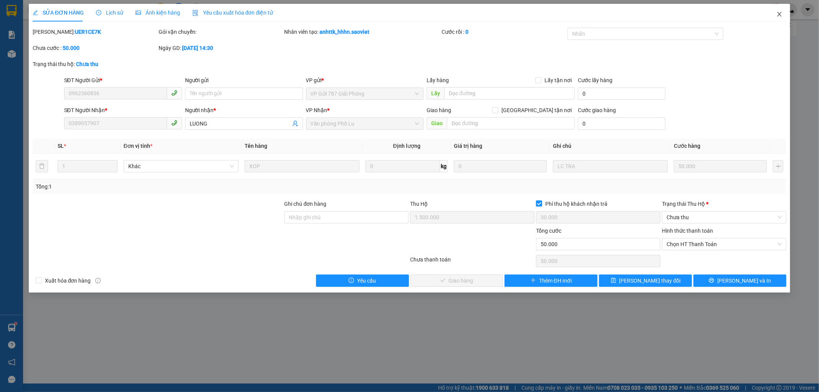
click at [780, 15] on icon "close" at bounding box center [779, 14] width 4 height 5
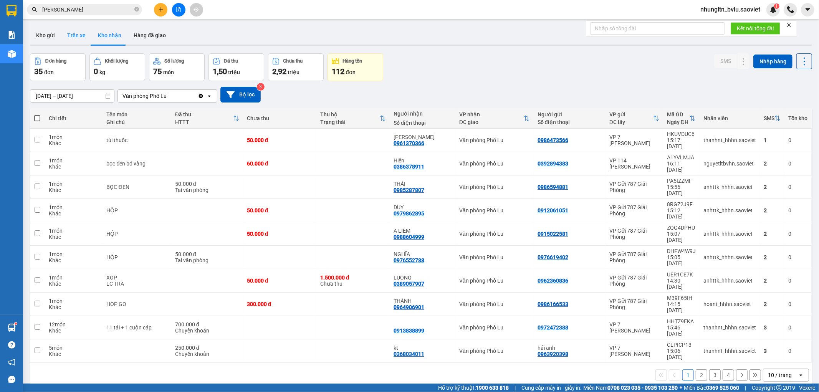
click at [70, 36] on button "Trên xe" at bounding box center [76, 35] width 31 height 18
type input "13/10/2025 – 13/10/2025"
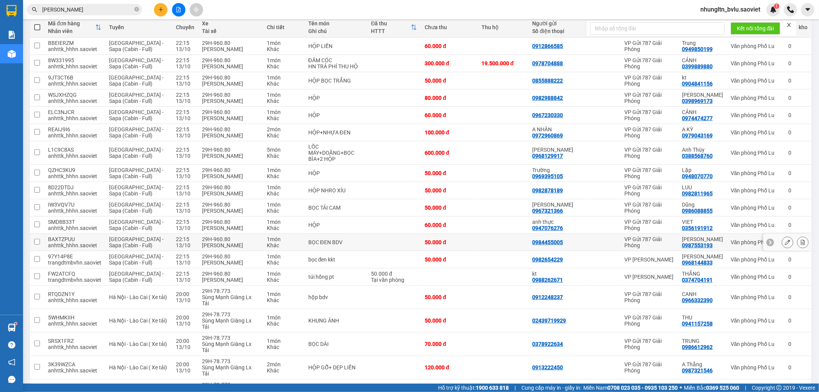
scroll to position [193, 0]
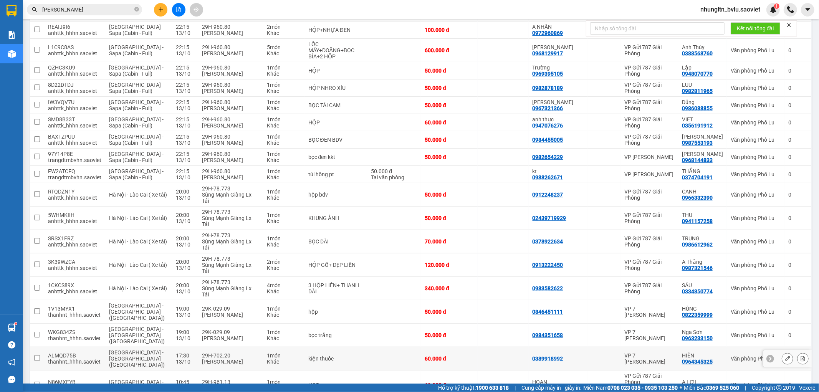
click at [211, 359] on div "Vũ Xuân Việt" at bounding box center [230, 362] width 57 height 6
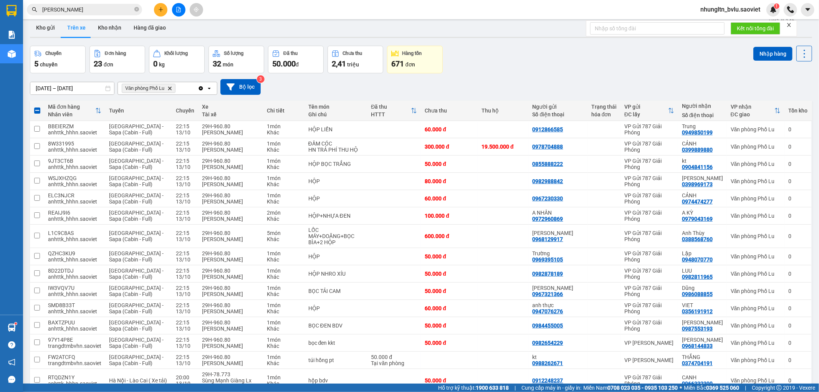
scroll to position [0, 0]
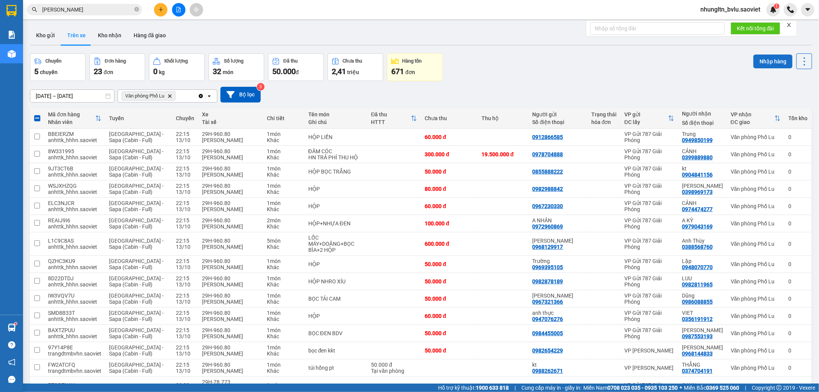
click at [762, 56] on button "Nhập hàng" at bounding box center [772, 62] width 39 height 14
checkbox input "false"
click at [108, 35] on button "Kho nhận" at bounding box center [110, 35] width 36 height 18
type input "11/10/2025 – 13/10/2025"
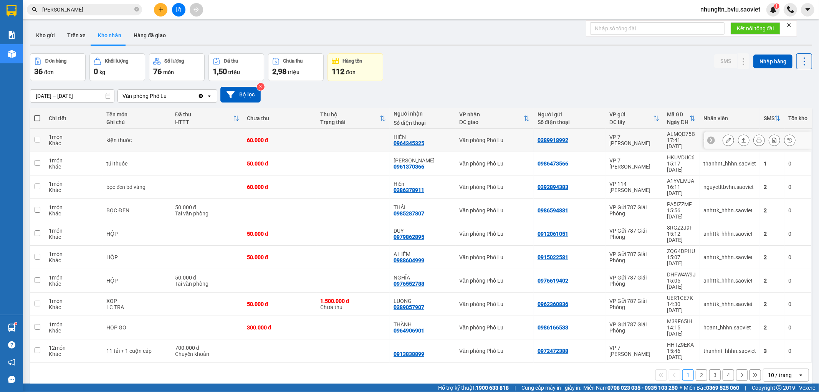
click at [190, 137] on td at bounding box center [207, 140] width 72 height 23
checkbox input "true"
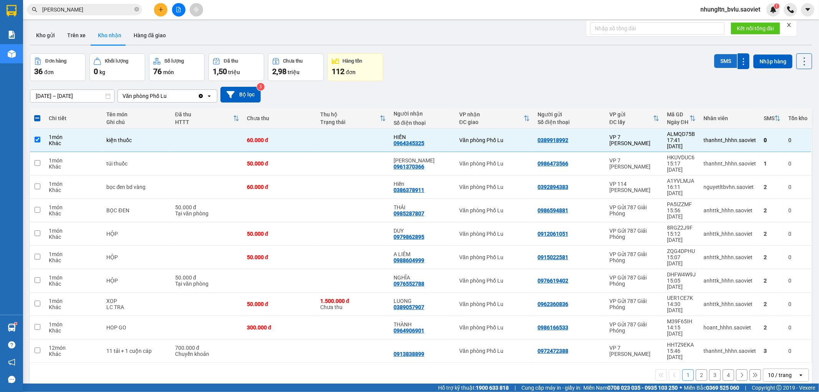
click at [719, 59] on button "SMS" at bounding box center [725, 61] width 23 height 14
click at [68, 37] on button "Trên xe" at bounding box center [76, 35] width 31 height 18
type input "13/10/2025 – 13/10/2025"
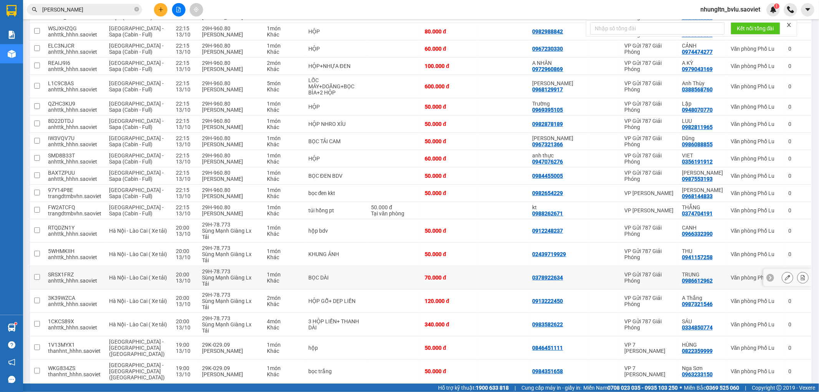
scroll to position [170, 0]
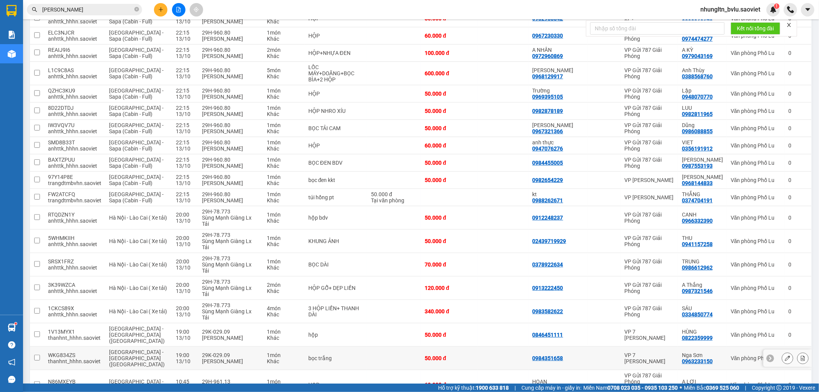
click at [213, 352] on div "29K-029.09" at bounding box center [230, 355] width 57 height 6
checkbox input "true"
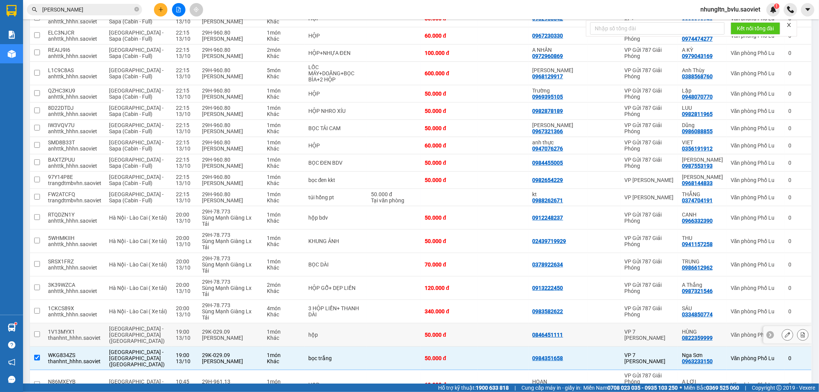
click at [212, 329] on div "29K-029.09" at bounding box center [230, 332] width 57 height 6
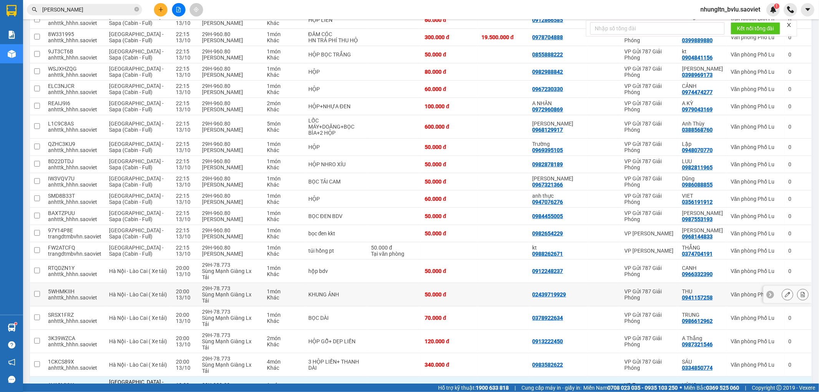
scroll to position [0, 0]
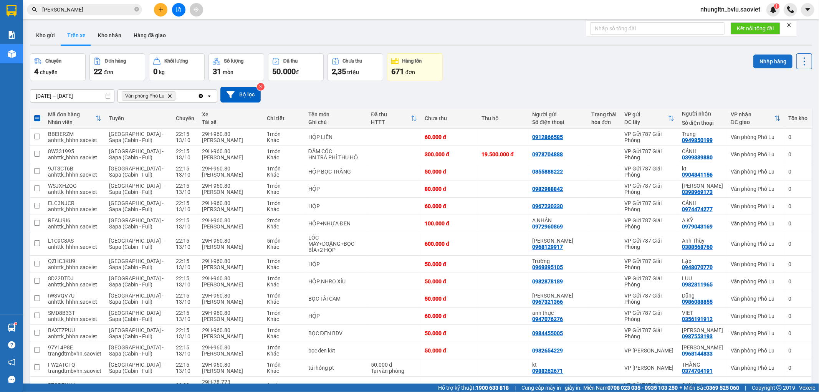
click at [758, 63] on button "Nhập hàng" at bounding box center [772, 62] width 39 height 14
checkbox input "false"
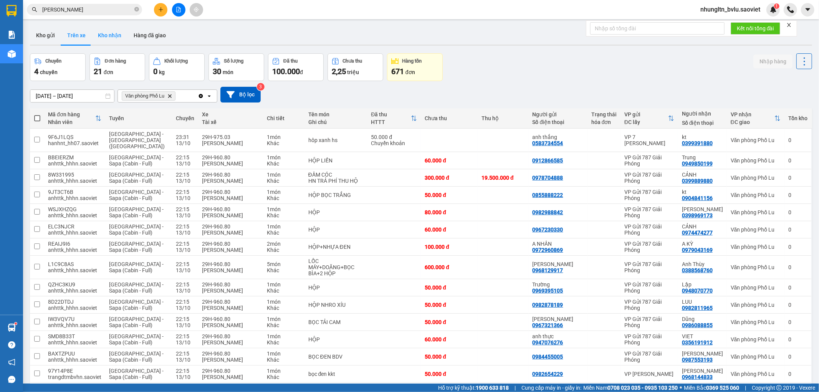
click at [101, 39] on button "Kho nhận" at bounding box center [110, 35] width 36 height 18
type input "11/10/2025 – 13/10/2025"
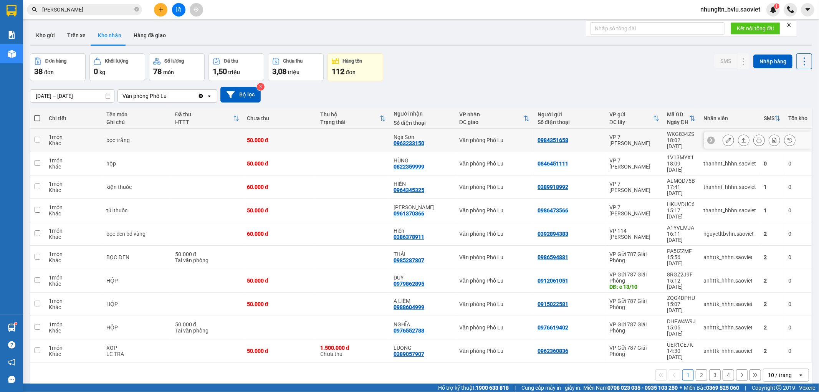
click at [200, 139] on td at bounding box center [207, 140] width 72 height 23
checkbox input "true"
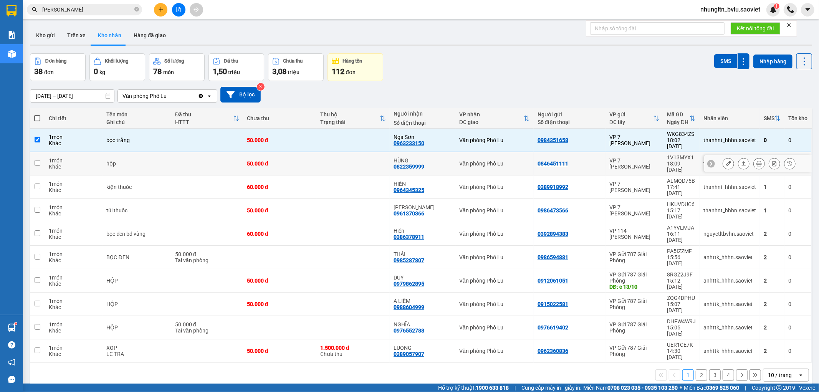
click at [191, 152] on td at bounding box center [207, 163] width 72 height 23
checkbox input "true"
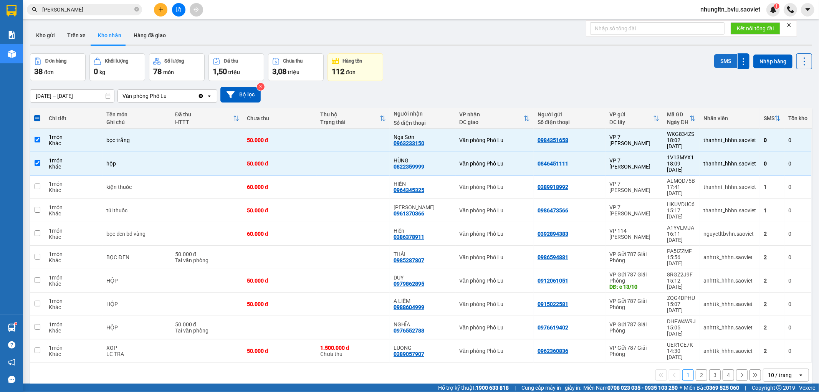
click at [714, 61] on button "SMS" at bounding box center [725, 61] width 23 height 14
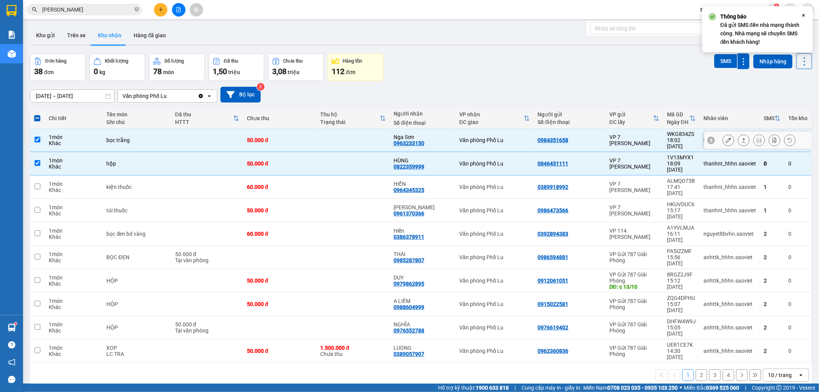
click at [141, 141] on td "bọc trắng" at bounding box center [137, 140] width 68 height 23
checkbox input "false"
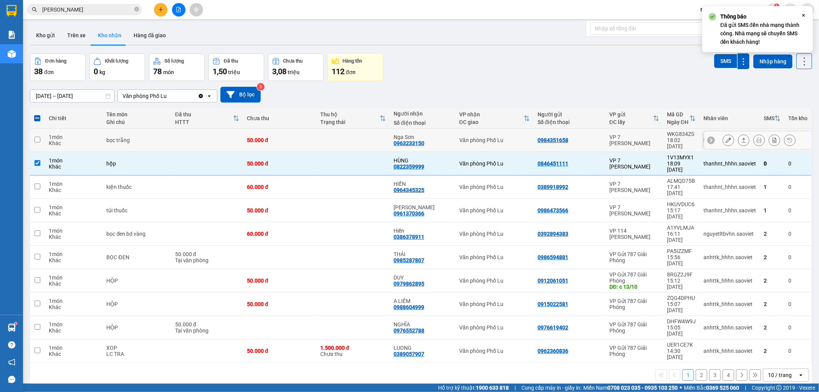
click at [148, 175] on td "kiện thuốc" at bounding box center [137, 186] width 68 height 23
checkbox input "true"
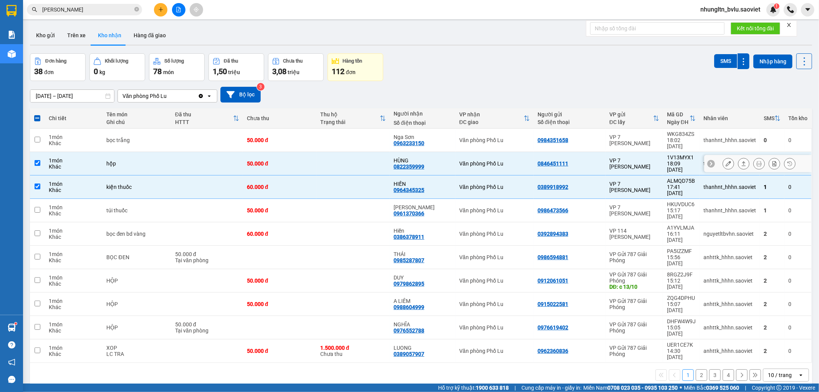
click at [149, 159] on td "hộp" at bounding box center [137, 163] width 68 height 23
checkbox input "false"
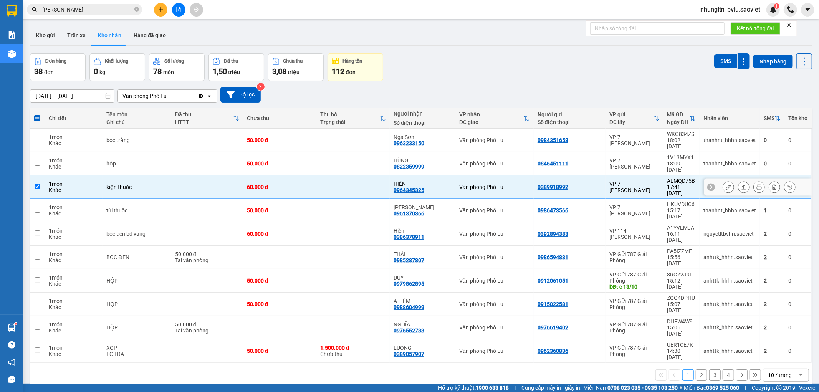
click at [149, 184] on div "kiện thuốc" at bounding box center [136, 187] width 61 height 6
checkbox input "false"
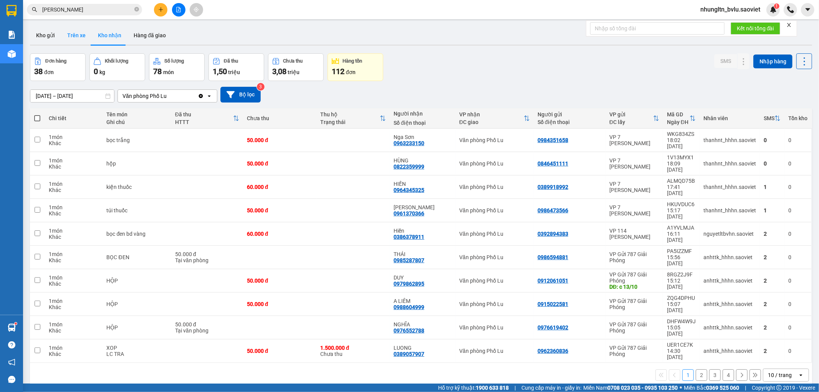
click at [77, 40] on button "Trên xe" at bounding box center [76, 35] width 31 height 18
type input "13/10/2025 – 13/10/2025"
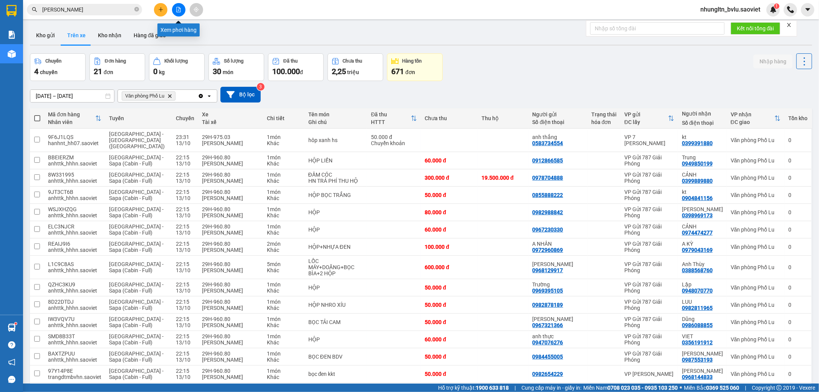
click at [179, 13] on button at bounding box center [178, 9] width 13 height 13
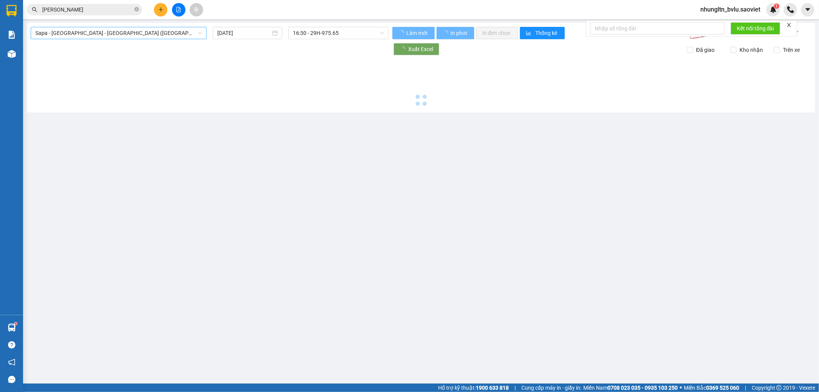
type input "14/10/2025"
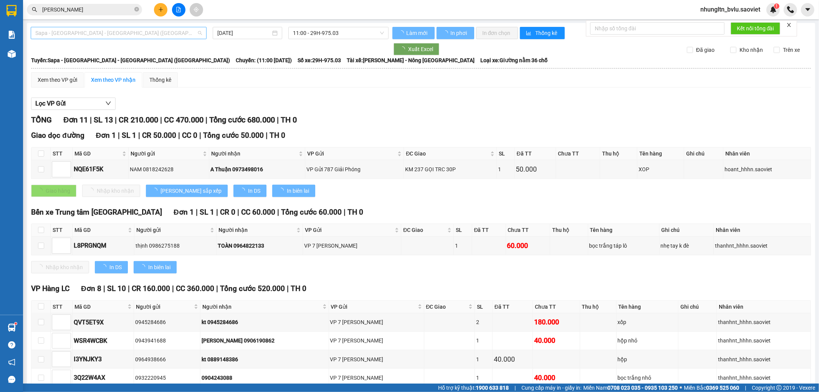
click at [107, 35] on span "Sapa - Lào Cai - Hà Nội (Giường)" at bounding box center [118, 33] width 167 height 12
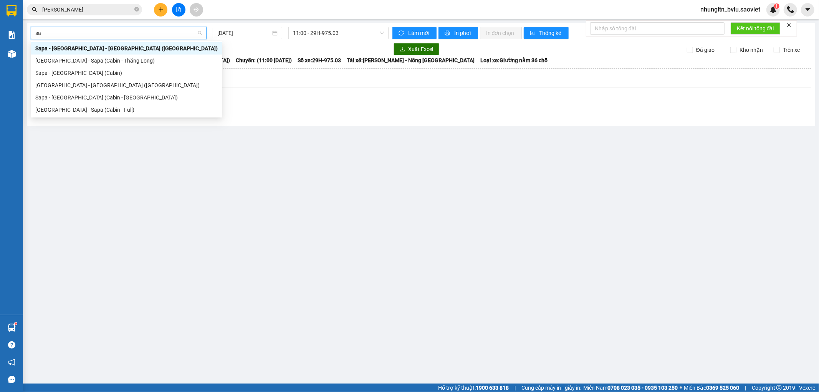
type input "sa"
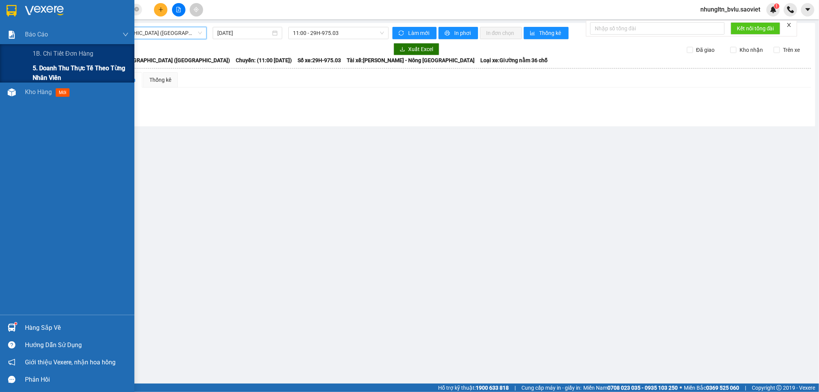
click at [47, 68] on span "5. Doanh thu thực tế theo từng nhân viên" at bounding box center [81, 72] width 96 height 19
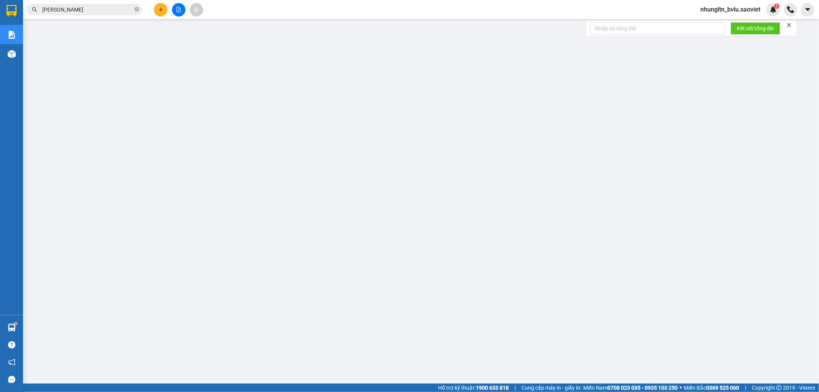
click at [93, 10] on input "Tuấn Nguyệt" at bounding box center [87, 9] width 91 height 8
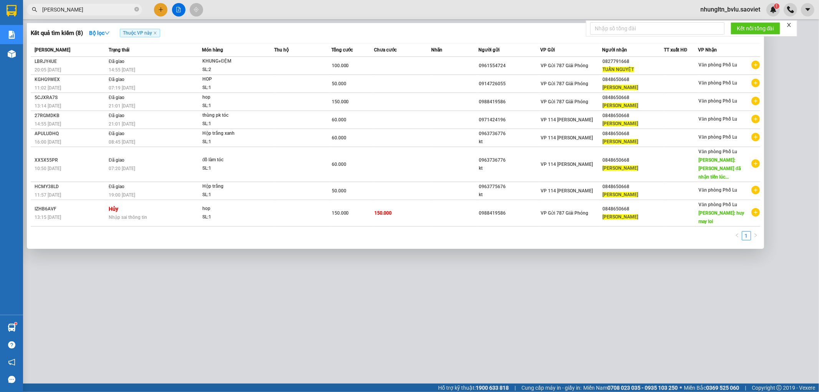
click at [93, 10] on input "Tuấn Nguyệt" at bounding box center [87, 9] width 91 height 8
click at [99, 8] on input "Tuấn Nguyệt" at bounding box center [87, 9] width 91 height 8
paste input "XSLMYAT3"
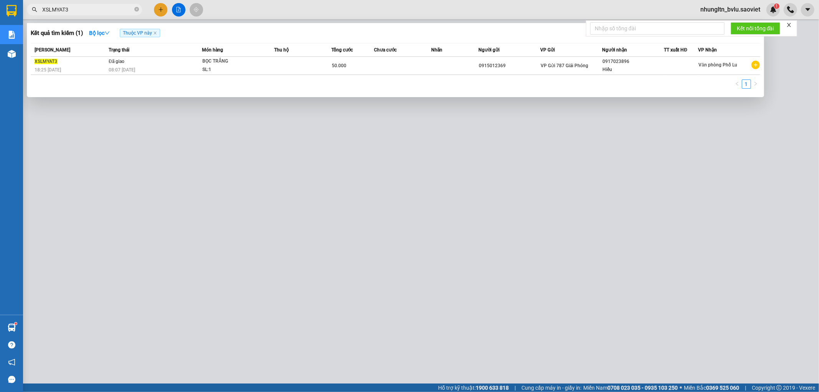
type input "XSLMYAT3"
click at [277, 214] on div at bounding box center [409, 196] width 819 height 392
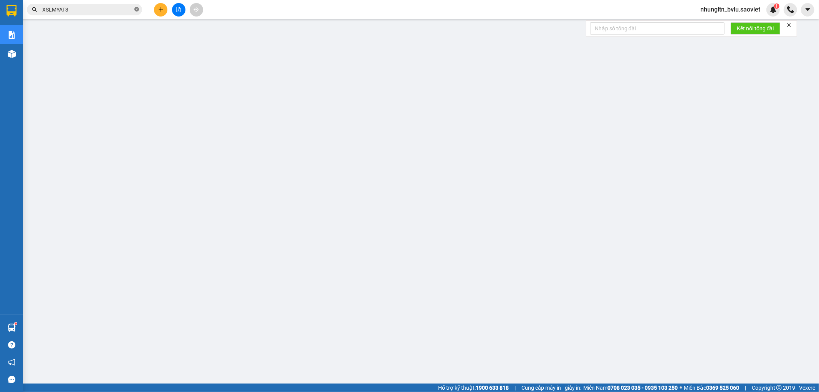
click at [136, 8] on icon "close-circle" at bounding box center [136, 9] width 5 height 5
paste input "X8BCJNH2"
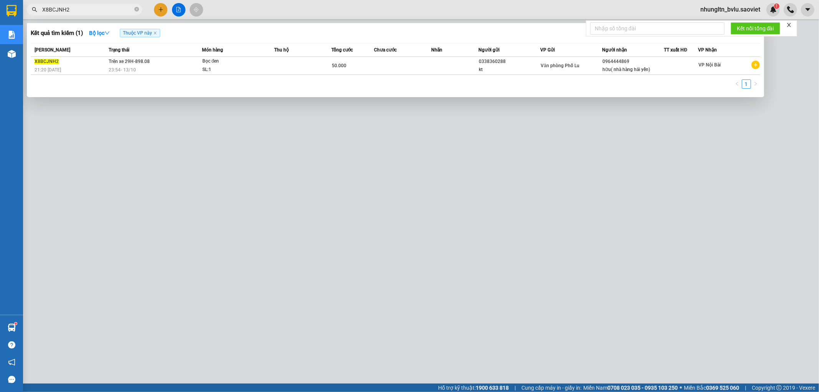
type input "X8BCJNH2"
click at [269, 202] on div at bounding box center [409, 196] width 819 height 392
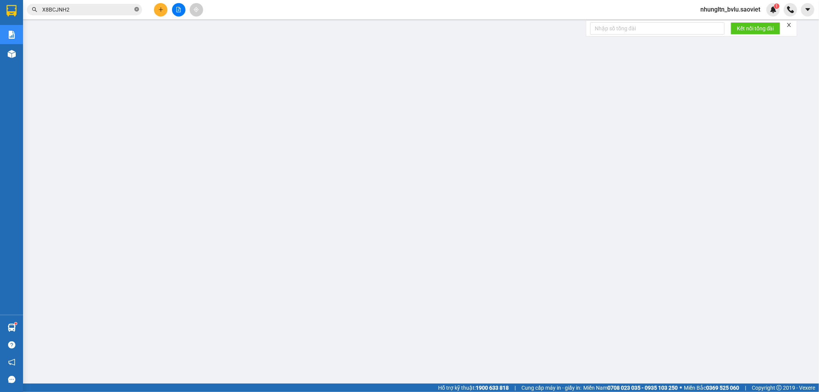
click at [136, 10] on icon "close-circle" at bounding box center [136, 9] width 5 height 5
paste input "SWRH5JDS"
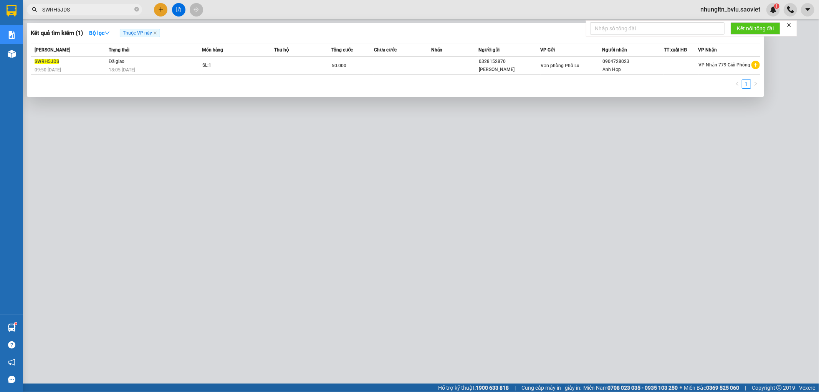
type input "SWRH5JDS"
click at [276, 193] on div at bounding box center [409, 196] width 819 height 392
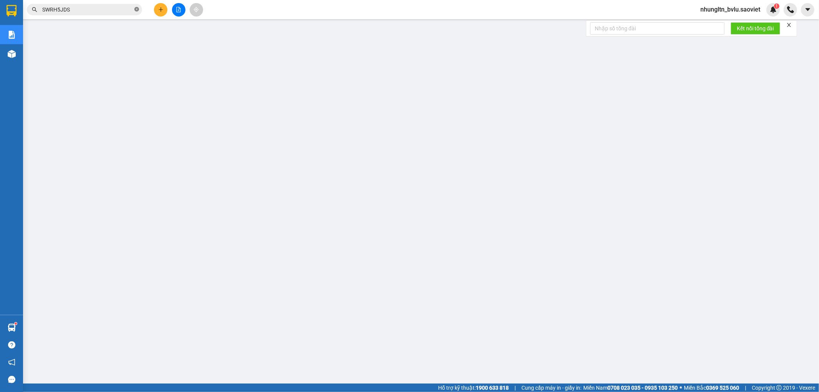
click at [137, 7] on icon "close-circle" at bounding box center [136, 9] width 5 height 5
paste input "NSGTIBV3"
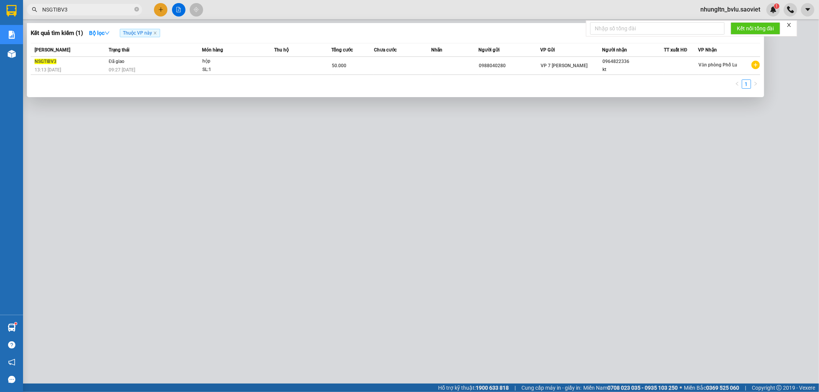
type input "NSGTIBV3"
click at [276, 174] on div at bounding box center [409, 196] width 819 height 392
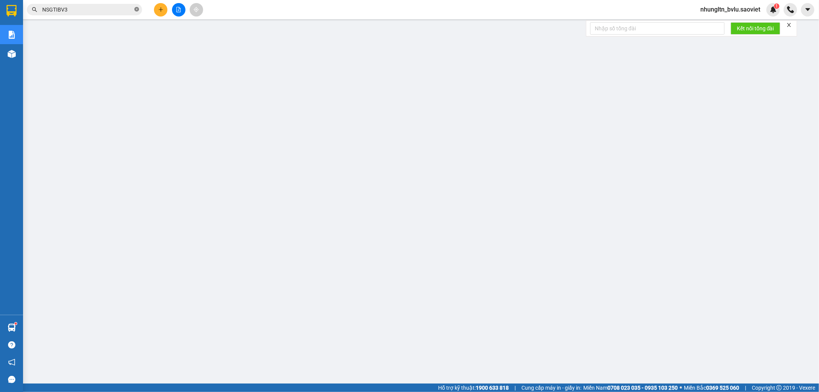
click at [136, 10] on icon "close-circle" at bounding box center [136, 9] width 5 height 5
paste input "LL9S9A8A"
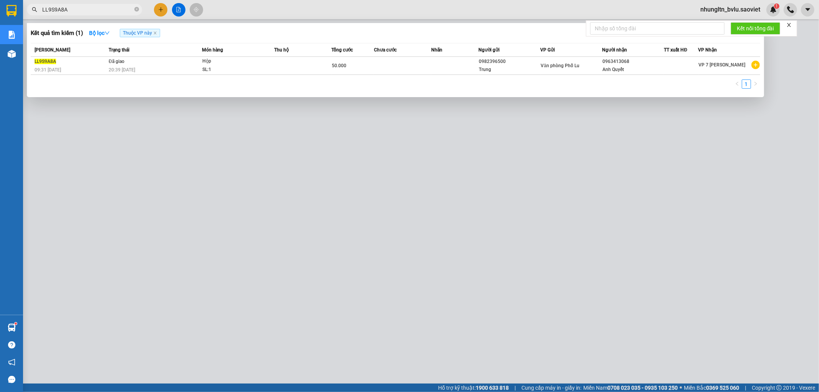
type input "LL9S9A8A"
click at [279, 160] on div at bounding box center [409, 196] width 819 height 392
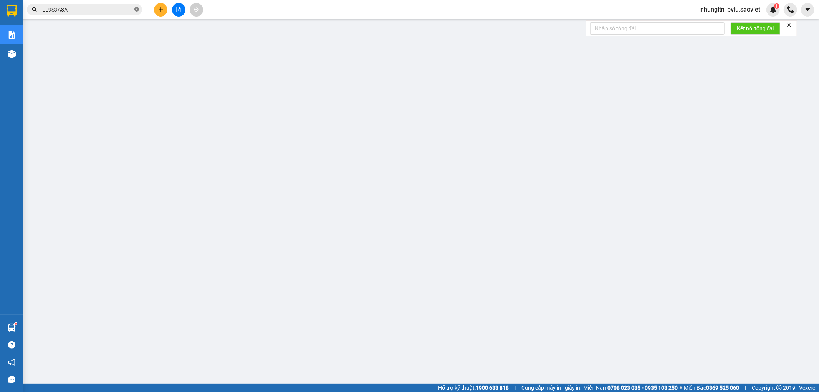
click at [136, 8] on icon "close-circle" at bounding box center [136, 9] width 5 height 5
paste input "DVRPS85W"
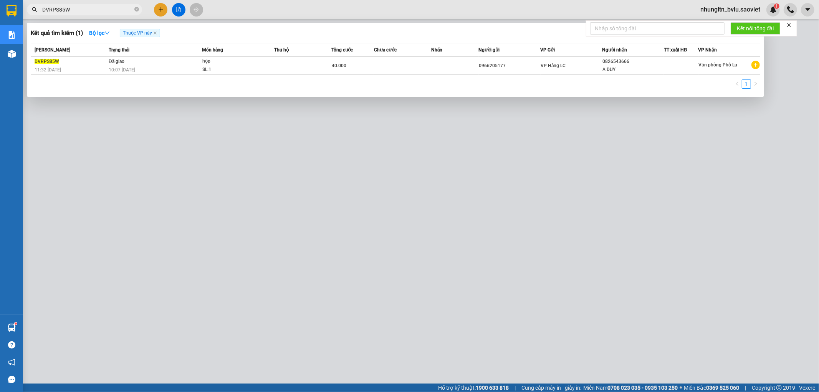
type input "DVRPS85W"
click at [274, 145] on div at bounding box center [409, 196] width 819 height 392
click at [136, 11] on icon "close-circle" at bounding box center [136, 9] width 5 height 5
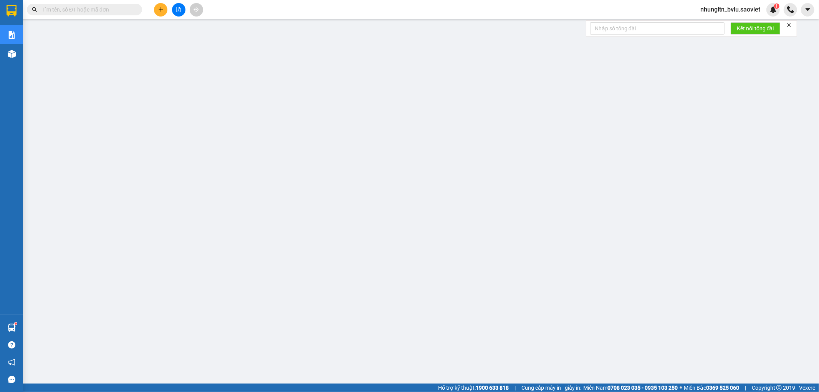
type input "v"
click at [135, 9] on icon "close-circle" at bounding box center [136, 9] width 5 height 5
paste input "493EFZBG"
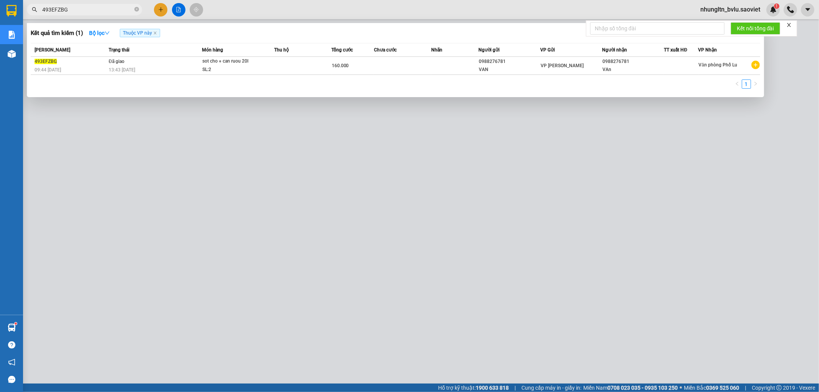
type input "493EFZBG"
click at [730, 10] on div at bounding box center [409, 196] width 819 height 392
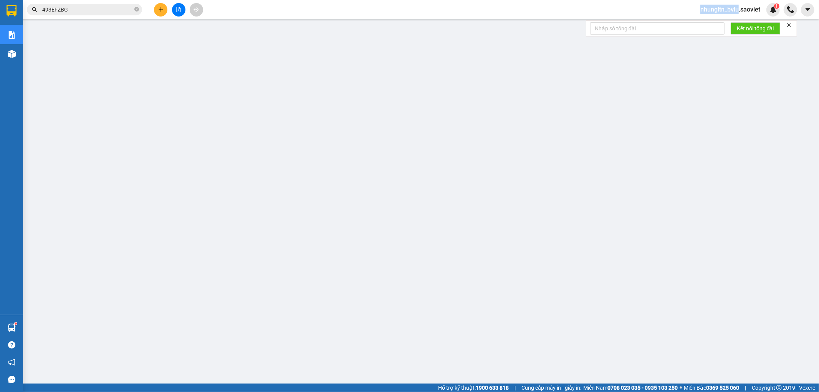
click at [730, 10] on span "nhungltn_bvlu.saoviet" at bounding box center [730, 10] width 72 height 10
click at [722, 23] on span "Đăng xuất" at bounding box center [733, 24] width 56 height 8
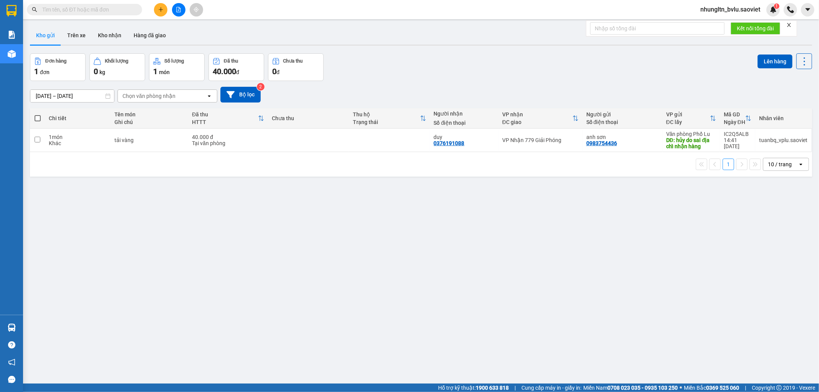
click at [152, 12] on div at bounding box center [179, 9] width 58 height 13
click at [156, 10] on button at bounding box center [160, 9] width 13 height 13
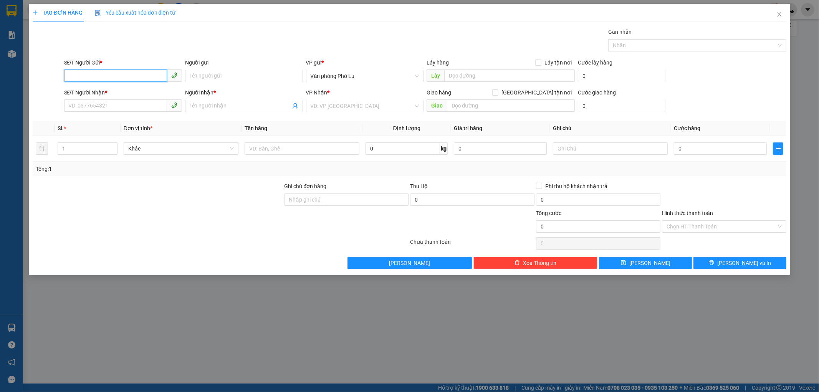
click at [116, 78] on input "SĐT Người Gửi *" at bounding box center [115, 75] width 103 height 12
paste input "0827791668"
type input "0827791668"
click at [126, 103] on input "SĐT Người Nhận *" at bounding box center [115, 105] width 103 height 12
paste input "0961554724"
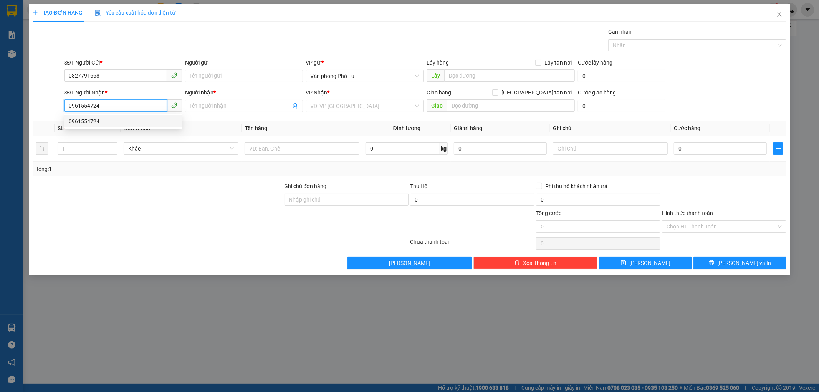
click at [112, 123] on div "0961554724" at bounding box center [123, 121] width 109 height 8
type input "0961554724"
click at [213, 74] on input "Người gửi" at bounding box center [244, 76] width 118 height 12
type input "kt"
click at [235, 104] on input "Người nhận *" at bounding box center [240, 106] width 101 height 8
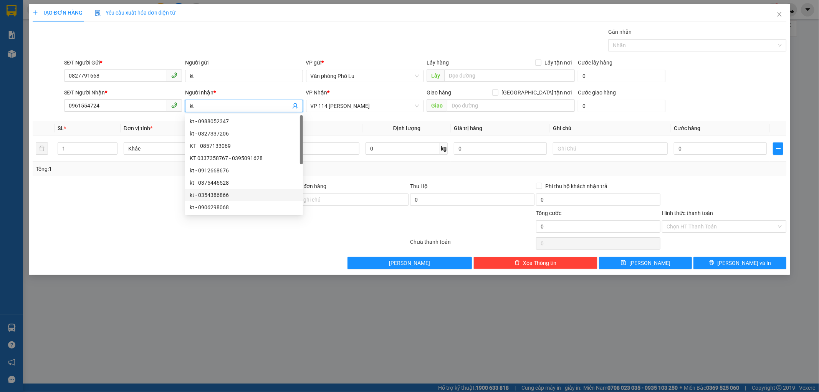
type input "kt"
click at [137, 227] on div at bounding box center [158, 222] width 252 height 27
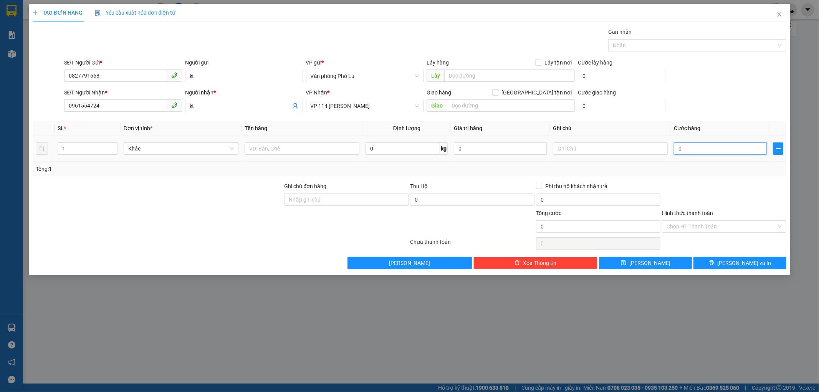
click at [704, 144] on input "0" at bounding box center [720, 148] width 93 height 12
type input "1"
type input "10"
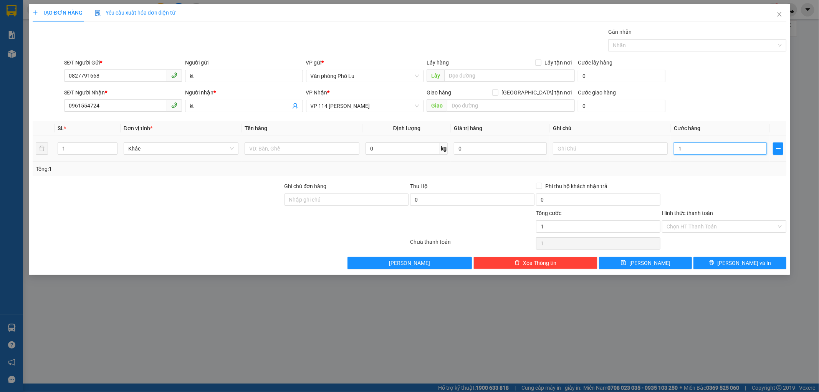
type input "10"
type input "100"
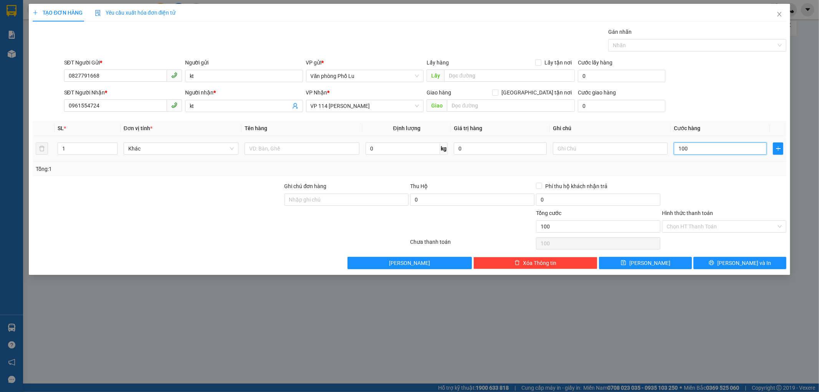
type input "1.000"
type input "10.000"
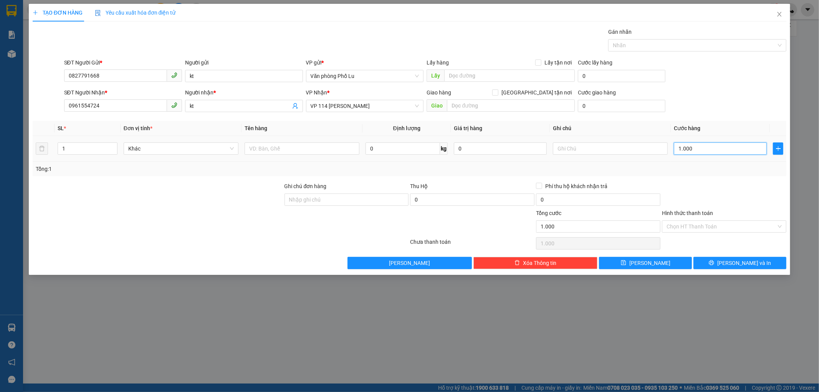
type input "10.000"
type input "100.000"
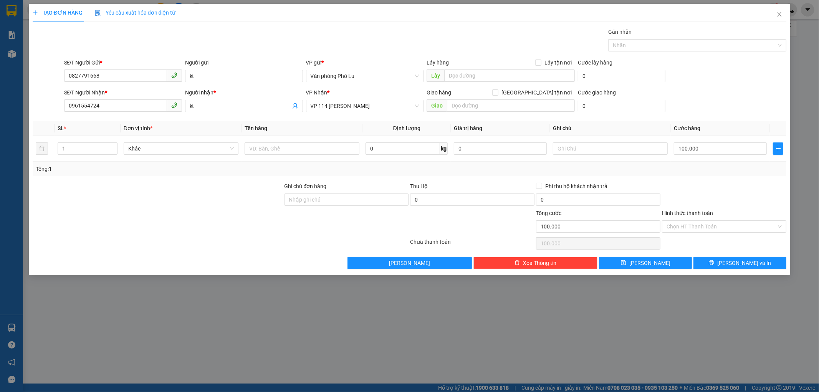
click at [721, 174] on div "Tổng: 1" at bounding box center [410, 169] width 754 height 15
click at [271, 148] on input "text" at bounding box center [302, 148] width 115 height 12
paste input "KHUNG+ĐỆM"
type input "KHUNG+ĐỆM liền"
click at [734, 268] on button "[PERSON_NAME] và In" at bounding box center [739, 263] width 93 height 12
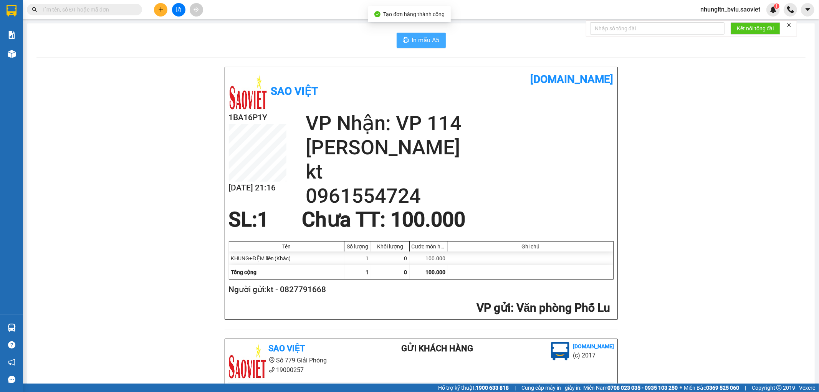
click at [420, 41] on span "In mẫu A5" at bounding box center [426, 40] width 28 height 10
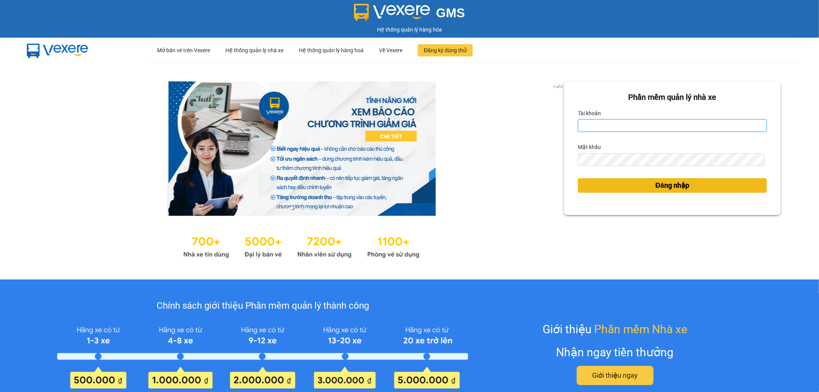
type input "thangvd_vplu.saoviet"
click at [658, 185] on span "Đăng nhập" at bounding box center [672, 185] width 34 height 11
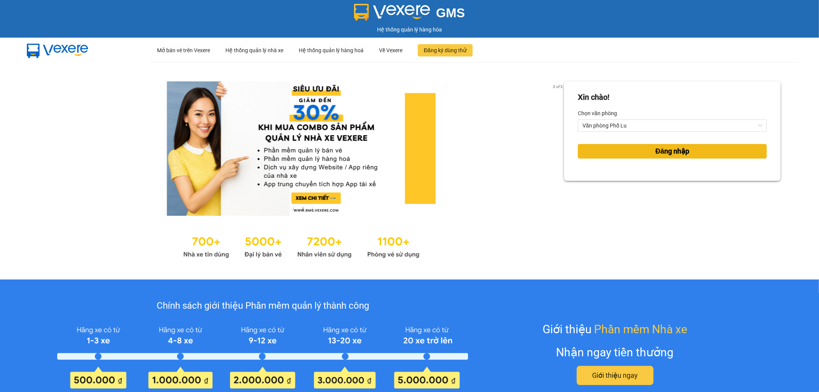
click at [607, 149] on button "Đăng nhập" at bounding box center [672, 151] width 189 height 15
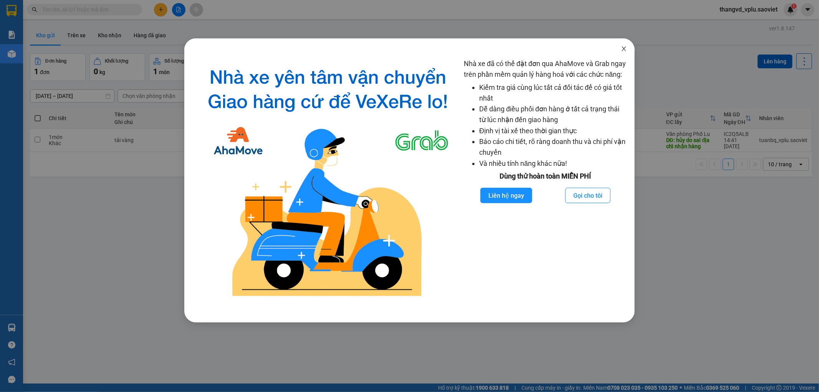
click at [621, 47] on icon "close" at bounding box center [624, 49] width 6 height 6
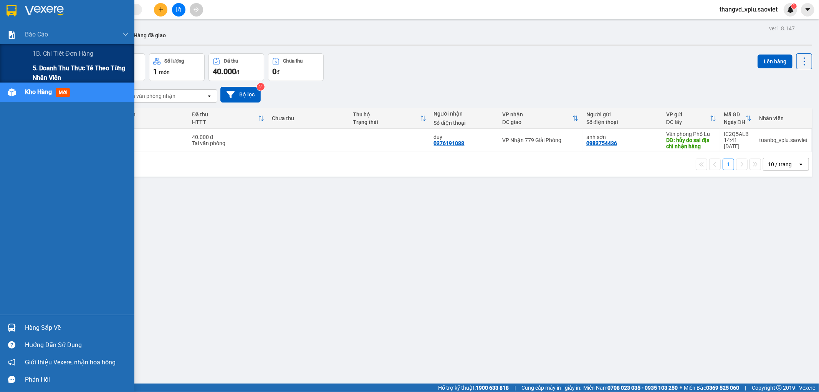
click at [44, 70] on span "5. Doanh thu thực tế theo từng nhân viên" at bounding box center [81, 72] width 96 height 19
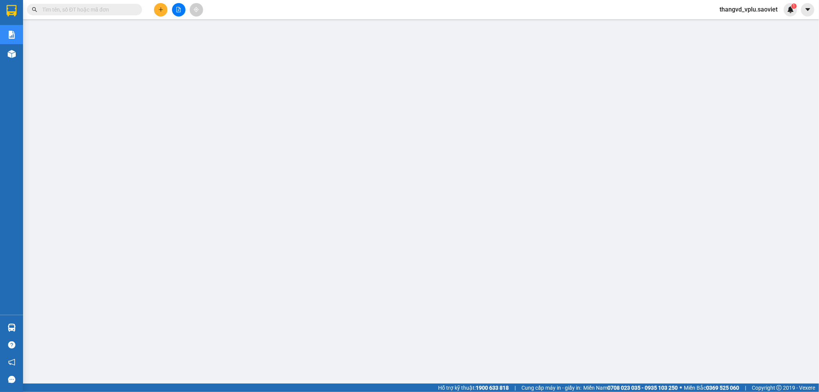
click at [112, 13] on input "text" at bounding box center [87, 9] width 91 height 8
paste input "9IHVT7SV"
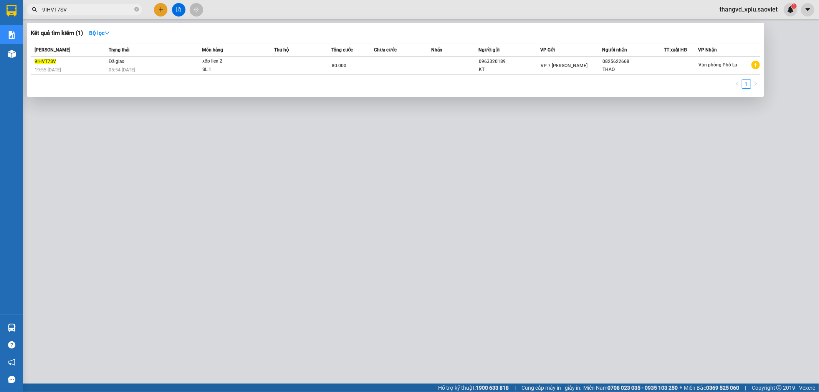
type input "9IHVT7SV"
click at [279, 198] on div at bounding box center [409, 196] width 819 height 392
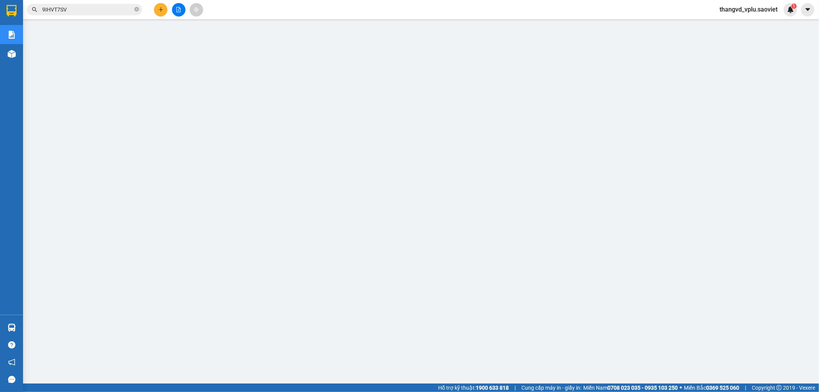
click at [133, 8] on span "9IHVT7SV" at bounding box center [84, 10] width 115 height 12
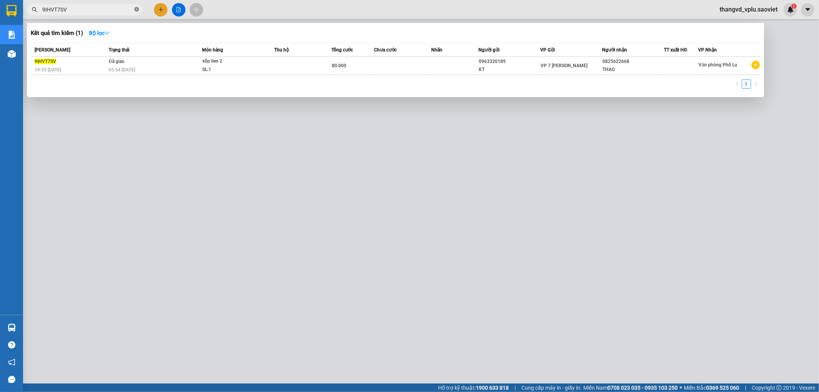
click at [135, 8] on icon "close-circle" at bounding box center [136, 9] width 5 height 5
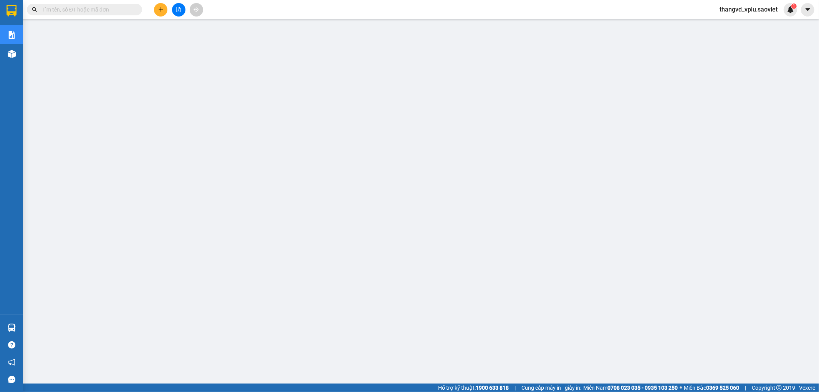
paste input "JV6Y1224"
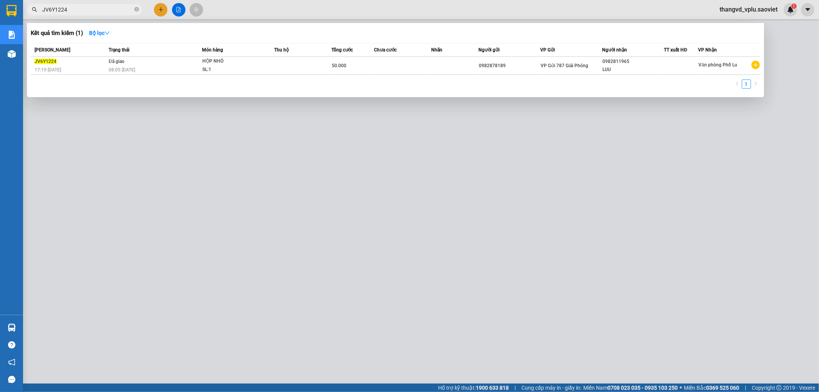
type input "JV6Y1224"
click at [286, 213] on div at bounding box center [409, 196] width 819 height 392
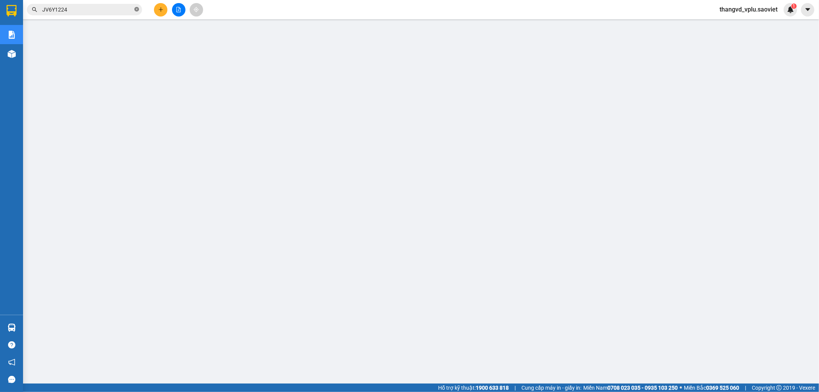
click at [135, 11] on icon "close-circle" at bounding box center [136, 9] width 5 height 5
paste input "TH17F74M"
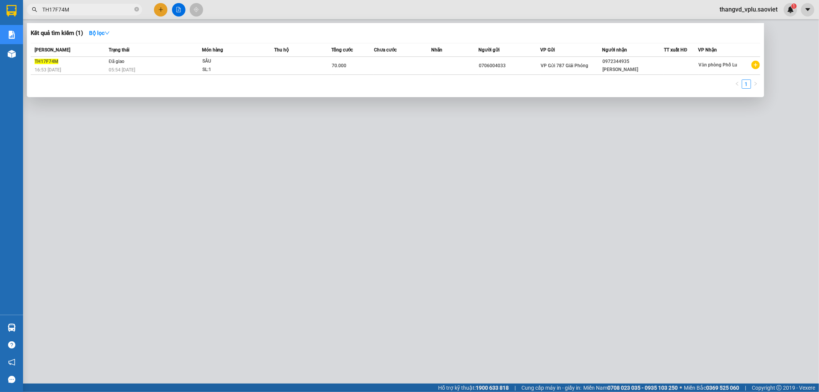
type input "TH17F74M"
click at [192, 261] on div at bounding box center [409, 196] width 819 height 392
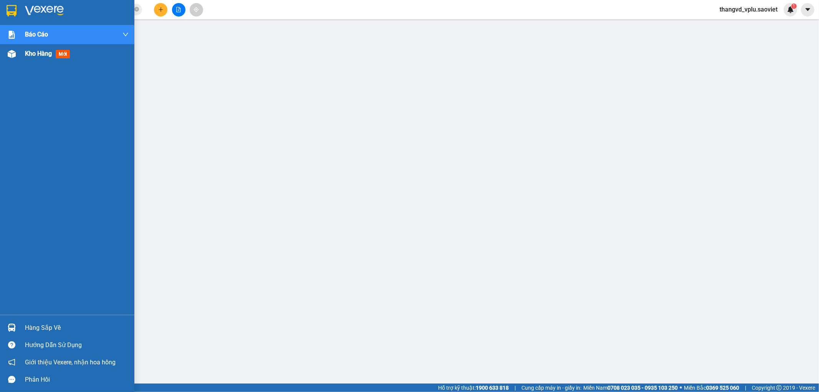
click at [17, 56] on div at bounding box center [11, 53] width 13 height 13
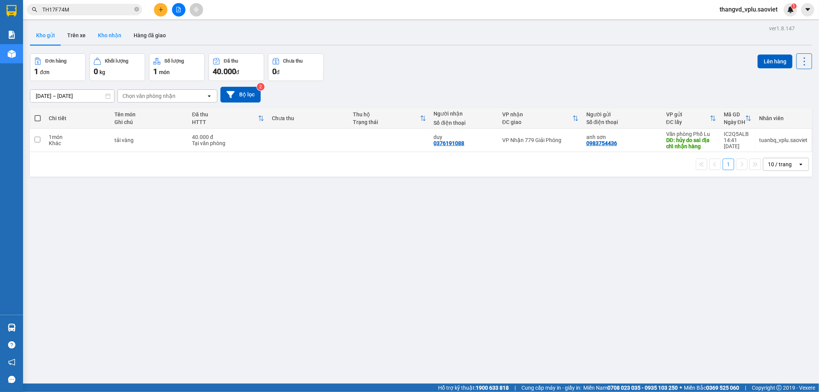
click at [113, 36] on button "Kho nhận" at bounding box center [110, 35] width 36 height 18
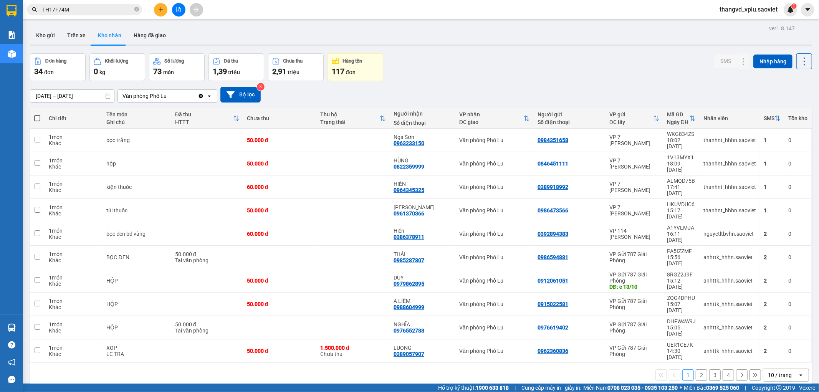
click at [696, 369] on button "2" at bounding box center [702, 375] width 12 height 12
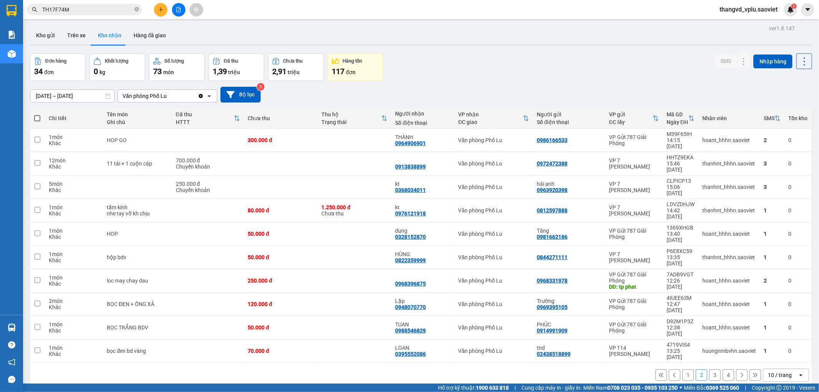
click at [711, 369] on button "3" at bounding box center [715, 375] width 12 height 12
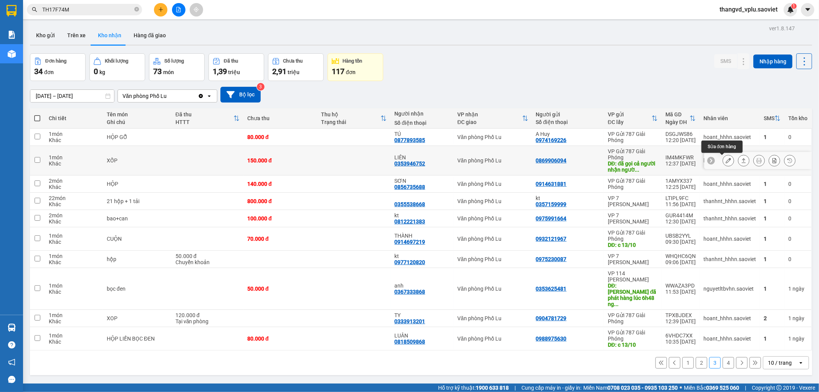
click at [726, 162] on icon at bounding box center [728, 160] width 5 height 5
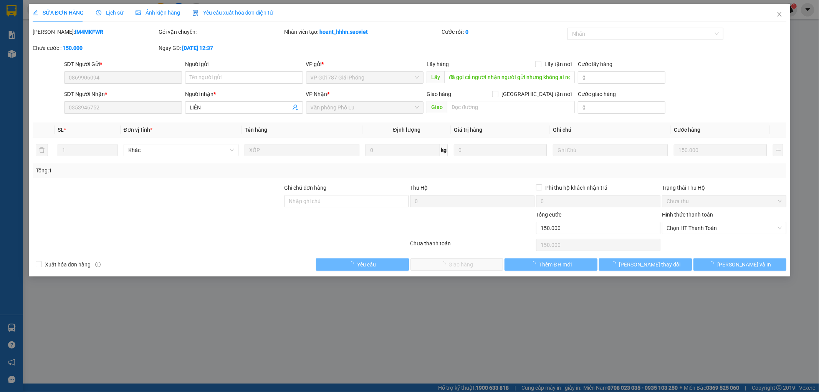
type input "0869906094"
type input "đã gọi cả người nhận người gửi nhưng không ai nghe máy"
type input "0353946752"
type input "LIÊN"
type input "0"
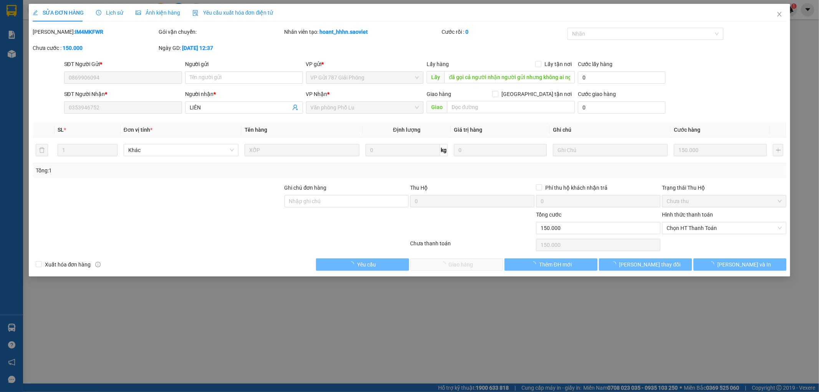
type input "150.000"
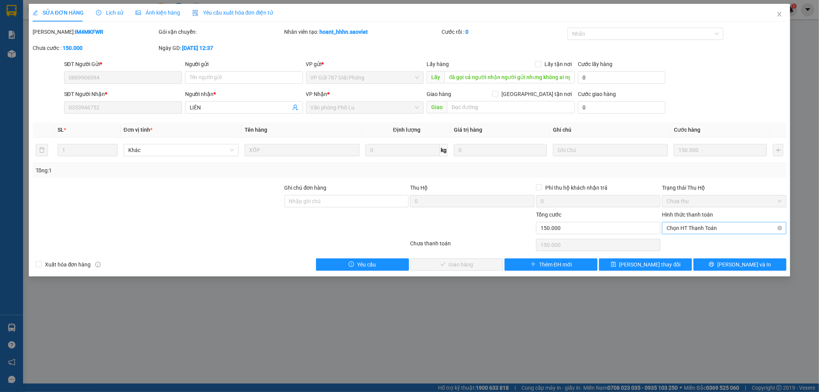
click at [691, 227] on span "Chọn HT Thanh Toán" at bounding box center [723, 228] width 115 height 12
click at [697, 244] on div "Tại văn phòng" at bounding box center [724, 243] width 115 height 8
type input "0"
click at [456, 265] on span "[PERSON_NAME] và Giao hàng" at bounding box center [462, 264] width 74 height 8
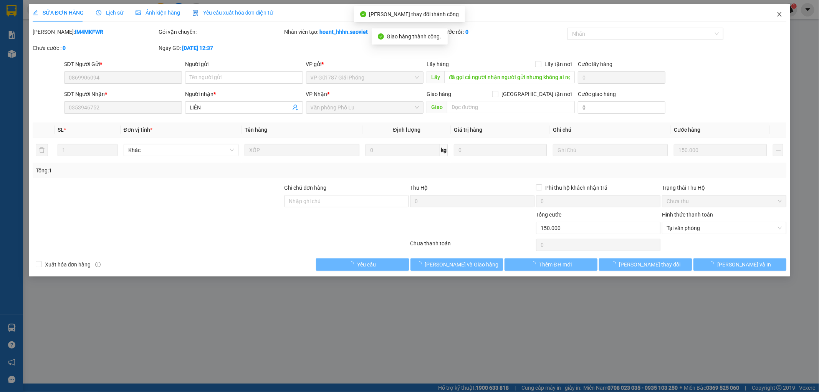
click at [777, 14] on icon "close" at bounding box center [779, 14] width 6 height 6
